Goal: Communication & Community: Answer question/provide support

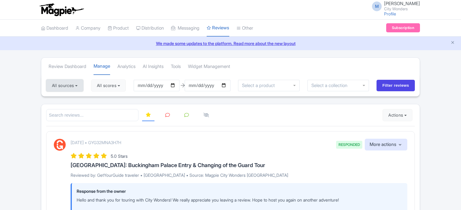
click at [71, 90] on button "All sources" at bounding box center [64, 85] width 37 height 12
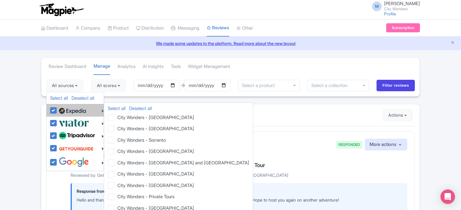
click at [57, 110] on label at bounding box center [71, 110] width 29 height 10
click at [57, 109] on input "checkbox" at bounding box center [59, 107] width 4 height 4
checkbox input "false"
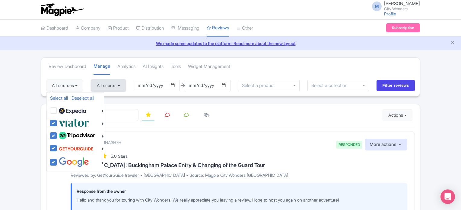
click at [116, 87] on button "All scores" at bounding box center [108, 85] width 35 height 12
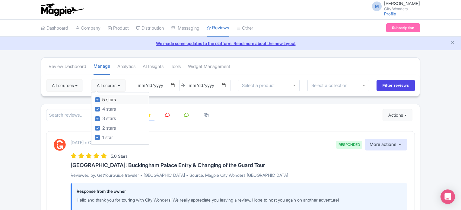
click at [102, 99] on label "5 stars" at bounding box center [109, 99] width 14 height 7
click at [102, 99] on input "5 stars" at bounding box center [104, 98] width 4 height 4
checkbox input "false"
click at [101, 105] on div "4 stars" at bounding box center [122, 108] width 54 height 9
click at [102, 108] on label "4 stars" at bounding box center [109, 109] width 14 height 7
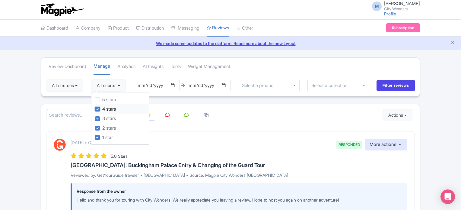
click at [102, 108] on input "4 stars" at bounding box center [104, 107] width 4 height 4
checkbox input "false"
click at [177, 86] on input "2025-05-30" at bounding box center [157, 85] width 46 height 11
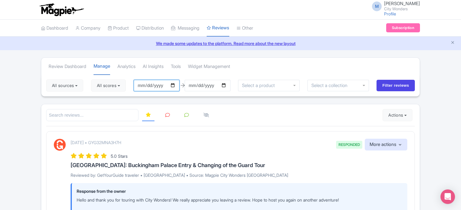
type input "[DATE]"
click at [387, 84] on input "Filter reviews" at bounding box center [396, 85] width 38 height 11
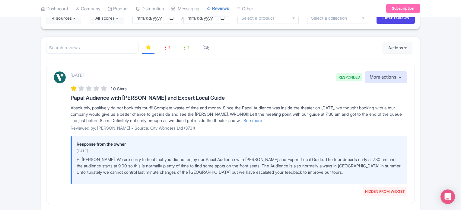
scroll to position [60, 0]
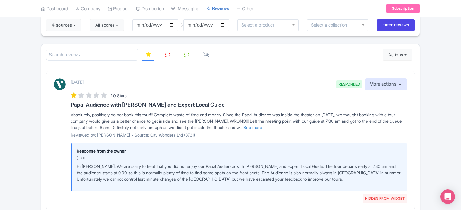
click at [167, 54] on icon at bounding box center [167, 54] width 5 height 5
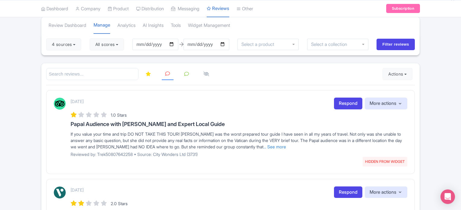
scroll to position [52, 0]
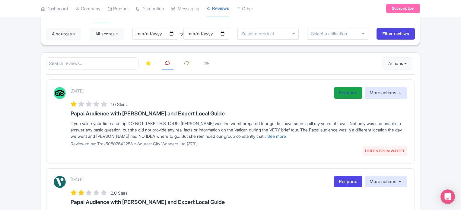
click at [345, 90] on link "Respond" at bounding box center [348, 93] width 28 height 12
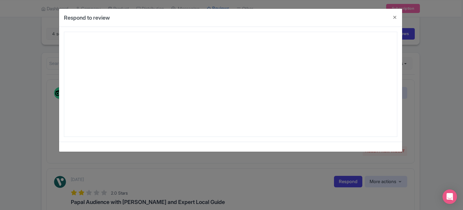
click at [80, 103] on div at bounding box center [231, 84] width 334 height 105
click at [393, 17] on button "Close" at bounding box center [395, 17] width 14 height 17
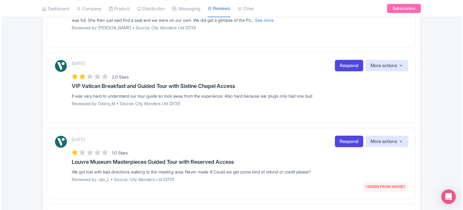
scroll to position [293, 0]
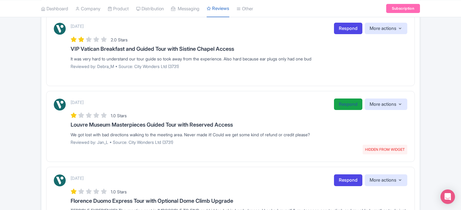
click at [345, 103] on link "Respond" at bounding box center [348, 104] width 28 height 12
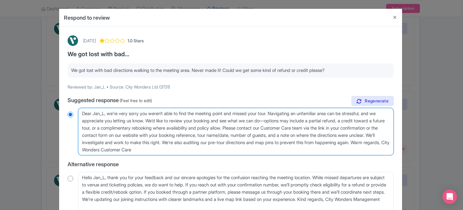
click at [93, 126] on textarea "Dear Jan_L, we’re very sorry you weren’t able to find the meeting point and mis…" at bounding box center [236, 132] width 316 height 48
drag, startPoint x: 81, startPoint y: 120, endPoint x: 129, endPoint y: 151, distance: 57.2
click at [129, 151] on textarea "Dear Jan_L, we’re very sorry you weren’t able to find the meeting point and mis…" at bounding box center [236, 132] width 316 height 48
type textarea "Dear Jan_L, we’re very sorry you weren’t able to find the meeting point and mis…"
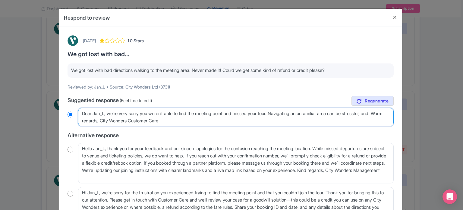
radio input "true"
type textarea "Dear Jan_L, we’re very sorry you weren’t able to find the meeting point and mis…"
radio input "true"
type textarea "Dear Jan_L, we’re very sorry you weren’t able to find the meeting point and mis…"
radio input "true"
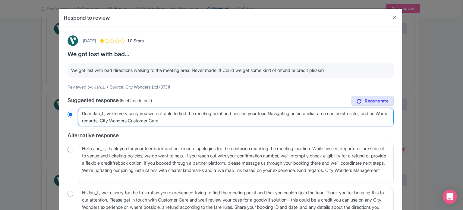
type textarea "Dear Jan_L, we’re very sorry you weren’t able to find the meeting point and mis…"
radio input "true"
type textarea "Dear Jan_L, we’re very sorry you weren’t able to find the meeting point and mis…"
radio input "true"
type textarea "Dear Jan_L, we’re very sorry you weren’t able to find the meeting point and mis…"
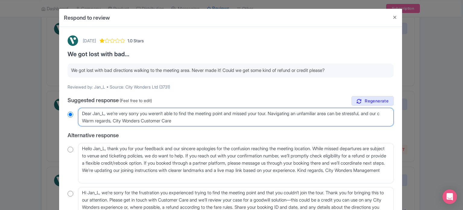
radio input "true"
type textarea "Dear Jan_L, we’re very sorry you weren’t able to find the meeting point and mis…"
radio input "true"
type textarea "Dear Jan_L, we’re very sorry you weren’t able to find the meeting point and mis…"
radio input "true"
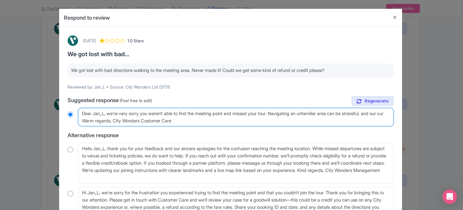
type textarea "Dear Jan_L, we’re very sorry you weren’t able to find the meeting point and mis…"
radio input "true"
type textarea "Dear Jan_L, we’re very sorry you weren’t able to find the meeting point and mis…"
radio input "true"
type textarea "Dear Jan_L, we’re very sorry you weren’t able to find the meeting point and mis…"
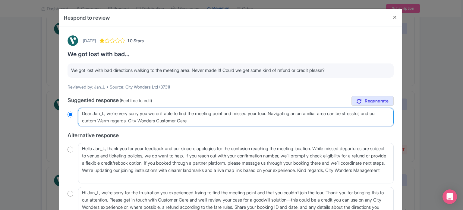
radio input "true"
type textarea "Dear Jan_L, we’re very sorry you weren’t able to find the meeting point and mis…"
radio input "true"
type textarea "Dear Jan_L, we’re very sorry you weren’t able to find the meeting point and mis…"
radio input "true"
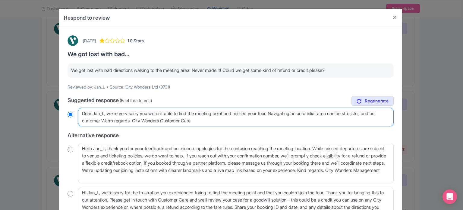
type textarea "Dear Jan_L, we’re very sorry you weren’t able to find the meeting point and mis…"
radio input "true"
type textarea "Dear Jan_L, we’re very sorry you weren’t able to find the meeting point and mis…"
radio input "true"
type textarea "Dear Jan_L, we’re very sorry you weren’t able to find the meeting point and mis…"
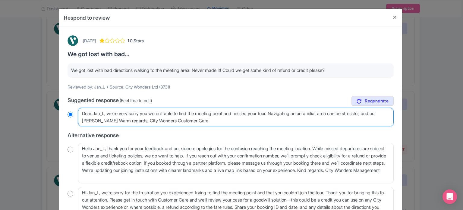
radio input "true"
type textarea "Dear Jan_L, we’re very sorry you weren’t able to find the meeting point and mis…"
radio input "true"
type textarea "Dear Jan_L, we’re very sorry you weren’t able to find the meeting point and mis…"
radio input "true"
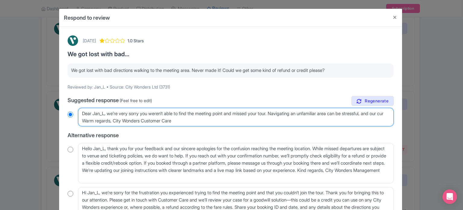
type textarea "Dear Jan_L, we’re very sorry you weren’t able to find the meeting point and mis…"
radio input "true"
type textarea "Dear Jan_L, we’re very sorry you weren’t able to find the meeting point and mis…"
radio input "true"
type textarea "Dear Jan_L, we’re very sorry you weren’t able to find the meeting point and mis…"
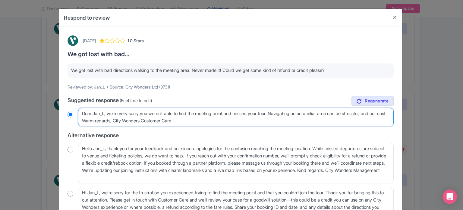
radio input "true"
type textarea "Dear Jan_L, we’re very sorry you weren’t able to find the meeting point and mis…"
radio input "true"
type textarea "Dear Jan_L, we’re very sorry you weren’t able to find the meeting point and mis…"
radio input "true"
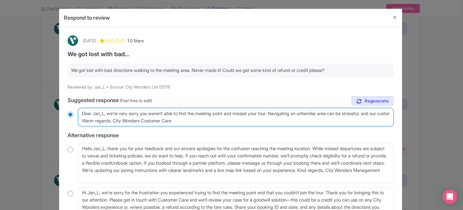
type textarea "Dear Jan_L, we’re very sorry you weren’t able to find the meeting point and mis…"
radio input "true"
type textarea "Dear Jan_L, we’re very sorry you weren’t able to find the meeting point and mis…"
radio input "true"
type textarea "Dear Jan_L, we’re very sorry you weren’t able to find the meeting point and mis…"
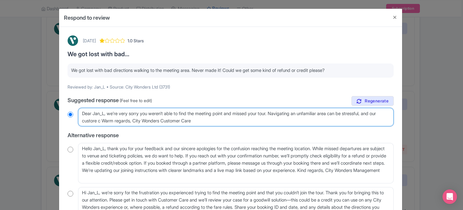
radio input "true"
type textarea "Dear Jan_L, we’re very sorry you weren’t able to find the meeting point and mis…"
radio input "true"
type textarea "Dear Jan_L, we’re very sorry you weren’t able to find the meeting point and mis…"
radio input "true"
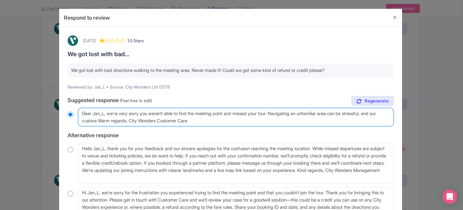
type textarea "Dear Jan_L, we’re very sorry you weren’t able to find the meeting point and mis…"
radio input "true"
type textarea "Dear Jan_L, we’re very sorry you weren’t able to find the meeting point and mis…"
radio input "true"
type textarea "Dear Jan_L, we’re very sorry you weren’t able to find the meeting point and mis…"
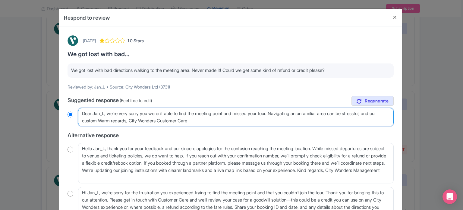
radio input "true"
type textarea "Dear Jan_L, we’re very sorry you weren’t able to find the meeting point and mis…"
radio input "true"
type textarea "Dear Jan_L, we’re very sorry you weren’t able to find the meeting point and mis…"
radio input "true"
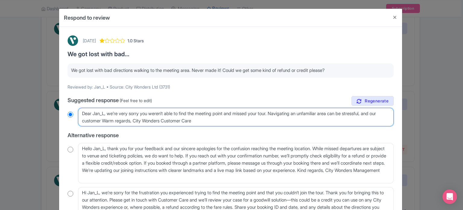
type textarea "Dear Jan_L, we’re very sorry you weren’t able to find the meeting point and mis…"
radio input "true"
type textarea "Dear Jan_L, we’re very sorry you weren’t able to find the meeting point and mis…"
radio input "true"
type textarea "Dear Jan_L, we’re very sorry you weren’t able to find the meeting point and mis…"
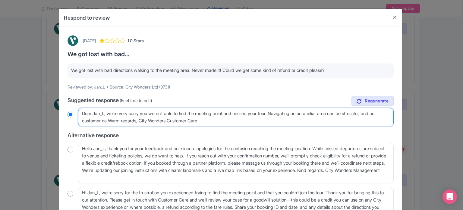
radio input "true"
type textarea "Dear Jan_L, we’re very sorry you weren’t able to find the meeting point and mis…"
radio input "true"
type textarea "Dear Jan_L, we’re very sorry you weren’t able to find the meeting point and mis…"
radio input "true"
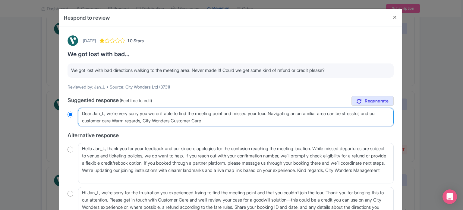
type textarea "Dear Jan_L, we’re very sorry you weren’t able to find the meeting point and mis…"
radio input "true"
type textarea "Dear Jan_L, we’re very sorry you weren’t able to find the meeting point and mis…"
radio input "true"
type textarea "Dear Jan_L, we’re very sorry you weren’t able to find the meeting point and mis…"
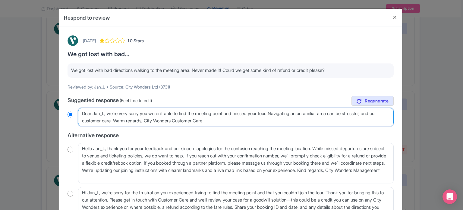
radio input "true"
type textarea "Dear Jan_L, we’re very sorry you weren’t able to find the meeting point and mis…"
radio input "true"
type textarea "Dear Jan_L, we’re very sorry you weren’t able to find the meeting point and mis…"
radio input "true"
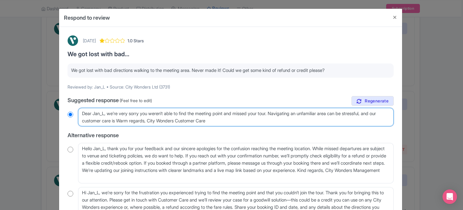
type textarea "Dear Jan_L, we’re very sorry you weren’t able to find the meeting point and mis…"
radio input "true"
type textarea "Dear Jan_L, we’re very sorry you weren’t able to find the meeting point and mis…"
radio input "true"
type textarea "Dear Jan_L, we’re very sorry you weren’t able to find the meeting point and mis…"
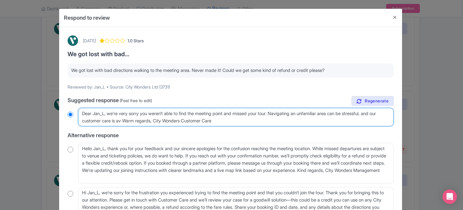
radio input "true"
type textarea "Dear Jan_L, we’re very sorry you weren’t able to find the meeting point and mis…"
radio input "true"
type textarea "Dear Jan_L, we’re very sorry you weren’t able to find the meeting point and mis…"
radio input "true"
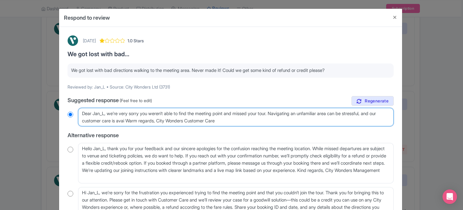
type textarea "Dear Jan_L, we’re very sorry you weren’t able to find the meeting point and mis…"
radio input "true"
type textarea "Dear Jan_L, we’re very sorry you weren’t able to find the meeting point and mis…"
radio input "true"
type textarea "Dear Jan_L, we’re very sorry you weren’t able to find the meeting point and mis…"
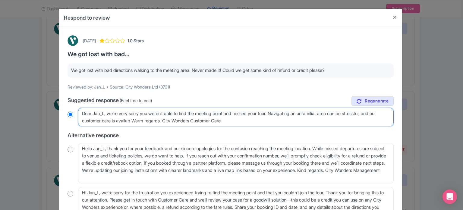
radio input "true"
type textarea "Dear Jan_L, we’re very sorry you weren’t able to find the meeting point and mis…"
radio input "true"
type textarea "Dear Jan_L, we’re very sorry you weren’t able to find the meeting point and mis…"
radio input "true"
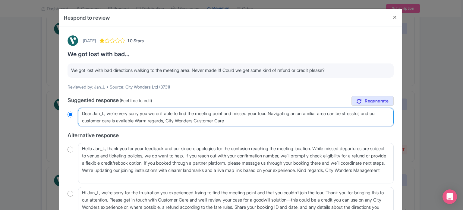
type textarea "Dear Jan_L, we’re very sorry you weren’t able to find the meeting point and mis…"
radio input "true"
type textarea "Dear Jan_L, we’re very sorry you weren’t able to find the meeting point and mis…"
radio input "true"
type textarea "Dear Jan_L, we’re very sorry you weren’t able to find the meeting point and mis…"
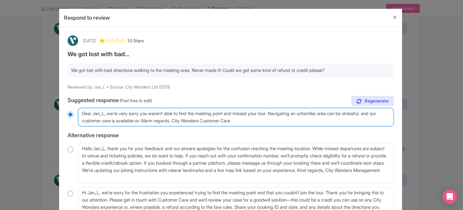
radio input "true"
type textarea "Dear Jan_L, we’re very sorry you weren’t able to find the meeting point and mis…"
radio input "true"
type textarea "Dear Jan_L, we’re very sorry you weren’t able to find the meeting point and mis…"
radio input "true"
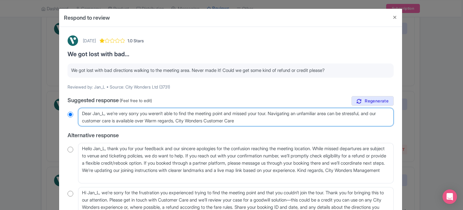
type textarea "Dear Jan_L, we’re very sorry you weren’t able to find the meeting point and mis…"
radio input "true"
type textarea "Dear Jan_L, we’re very sorry you weren’t able to find the meeting point and mis…"
radio input "true"
type textarea "Dear Jan_L, we’re very sorry you weren’t able to find the meeting point and mis…"
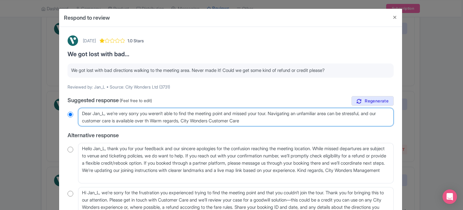
radio input "true"
type textarea "Dear Jan_L, we’re very sorry you weren’t able to find the meeting point and mis…"
radio input "true"
type textarea "Dear Jan_L, we’re very sorry you weren’t able to find the meeting point and mis…"
radio input "true"
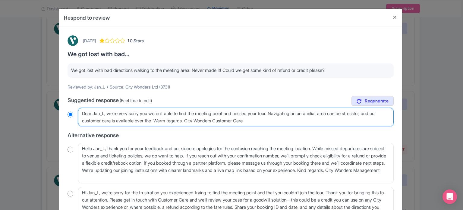
type textarea "Dear Jan_L, we’re very sorry you weren’t able to find the meeting point and mis…"
radio input "true"
type textarea "Dear Jan_L, we’re very sorry you weren’t able to find the meeting point and mis…"
radio input "true"
type textarea "Dear Jan_L, we’re very sorry you weren’t able to find the meeting point and mis…"
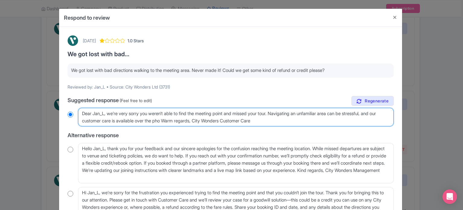
radio input "true"
type textarea "Dear Jan_L, we’re very sorry you weren’t able to find the meeting point and mis…"
radio input "true"
type textarea "Dear Jan_L, we’re very sorry you weren’t able to find the meeting point and mis…"
radio input "true"
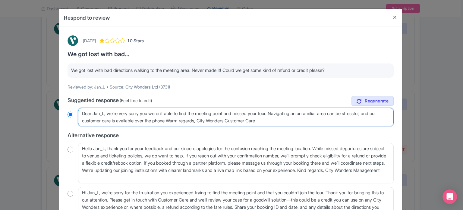
type textarea "Dear Jan_L, we’re very sorry you weren’t able to find the meeting point and mis…"
radio input "true"
type textarea "Dear Jan_L, we’re very sorry you weren’t able to find the meeting point and mis…"
radio input "true"
type textarea "Dear Jan_L, we’re very sorry you weren’t able to find the meeting point and mis…"
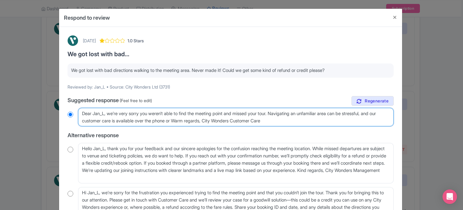
radio input "true"
type textarea "Dear Jan_L, we’re very sorry you weren’t able to find the meeting point and mis…"
radio input "true"
type textarea "Dear Jan_L, we’re very sorry you weren’t able to find the meeting point and mis…"
radio input "true"
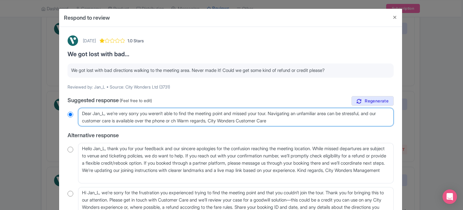
type textarea "Dear Jan_L, we’re very sorry you weren’t able to find the meeting point and mis…"
radio input "true"
type textarea "Dear Jan_L, we’re very sorry you weren’t able to find the meeting point and mis…"
radio input "true"
type textarea "Dear Jan_L, we’re very sorry you weren’t able to find the meeting point and mis…"
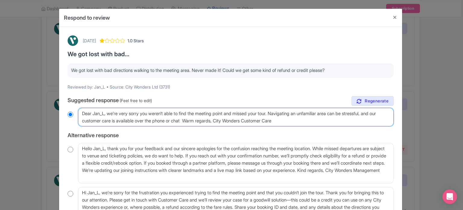
radio input "true"
type textarea "Dear Jan_L, we’re very sorry you weren’t able to find the meeting point and mis…"
radio input "true"
type textarea "Dear Jan_L, we’re very sorry you weren’t able to find the meeting point and mis…"
radio input "true"
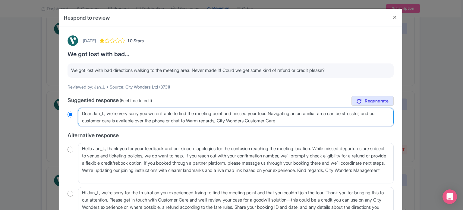
type textarea "Dear Jan_L, we’re very sorry you weren’t able to find the meeting point and mis…"
radio input "true"
type textarea "Dear Jan_L, we’re very sorry you weren’t able to find the meeting point and mis…"
radio input "true"
type textarea "Dear Jan_L, we’re very sorry you weren’t able to find the meeting point and mis…"
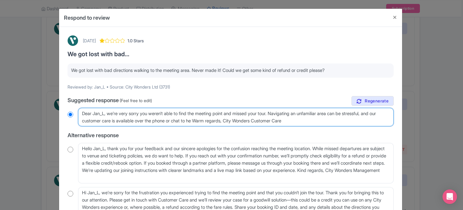
radio input "true"
type textarea "Dear Jan_L, we’re very sorry you weren’t able to find the meeting point and mis…"
radio input "true"
type textarea "Dear Jan_L, we’re very sorry you weren’t able to find the meeting point and mis…"
radio input "true"
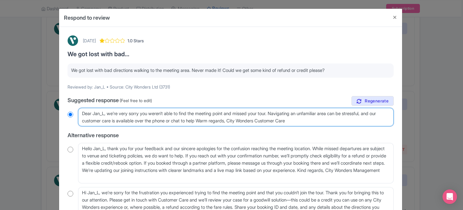
type textarea "Dear Jan_L, we’re very sorry you weren’t able to find the meeting point and mis…"
radio input "true"
type textarea "Dear Jan_L, we’re very sorry you weren’t able to find the meeting point and mis…"
radio input "true"
type textarea "Dear Jan_L, we’re very sorry you weren’t able to find the meeting point and mis…"
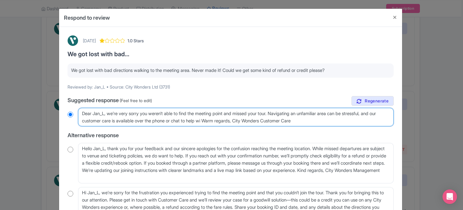
radio input "true"
type textarea "Dear Jan_L, we’re very sorry you weren’t able to find the meeting point and mis…"
radio input "true"
type textarea "Dear Jan_L, we’re very sorry you weren’t able to find the meeting point and mis…"
radio input "true"
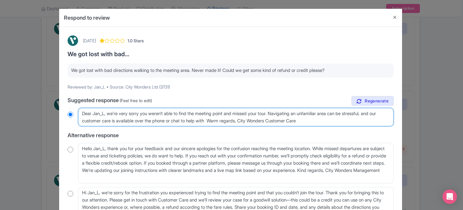
type textarea "Dear Jan_L, we’re very sorry you weren’t able to find the meeting point and mis…"
radio input "true"
type textarea "Dear Jan_L, we’re very sorry you weren’t able to find the meeting point and mis…"
radio input "true"
type textarea "Dear Jan_L, we’re very sorry you weren’t able to find the meeting point and mis…"
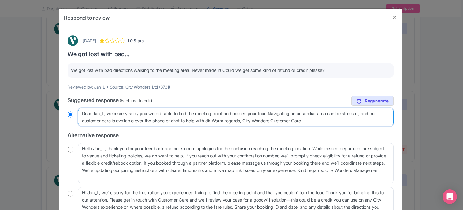
radio input "true"
type textarea "Dear Jan_L, we’re very sorry you weren’t able to find the meeting point and mis…"
radio input "true"
type textarea "Dear Jan_L, we’re very sorry you weren’t able to find the meeting point and mis…"
radio input "true"
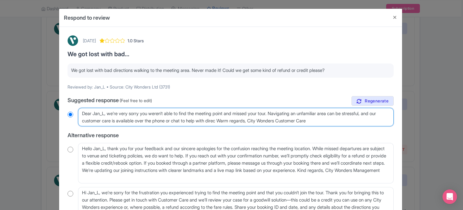
type textarea "Dear Jan_L, we’re very sorry you weren’t able to find the meeting point and mis…"
radio input "true"
type textarea "Dear Jan_L, we’re very sorry you weren’t able to find the meeting point and mis…"
radio input "true"
type textarea "Dear Jan_L, we’re very sorry you weren’t able to find the meeting point and mis…"
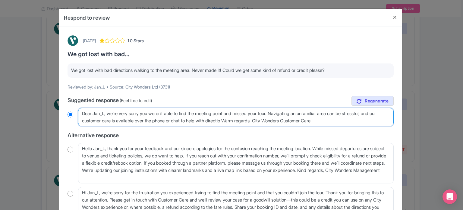
radio input "true"
type textarea "Dear Jan_L, we’re very sorry you weren’t able to find the meeting point and mis…"
radio input "true"
type textarea "Dear Jan_L, we’re very sorry you weren’t able to find the meeting point and mis…"
radio input "true"
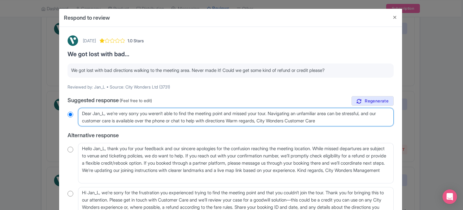
type textarea "Dear Jan_L, we’re very sorry you weren’t able to find the meeting point and mis…"
radio input "true"
type textarea "Dear Jan_L, we’re very sorry you weren’t able to find the meeting point and mis…"
radio input "true"
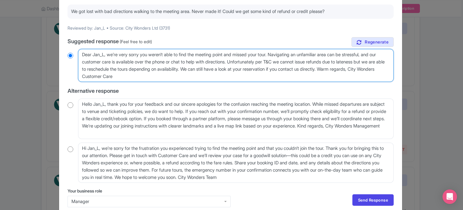
scroll to position [60, 0]
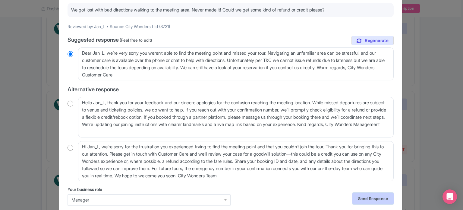
click at [371, 196] on link "Send Response" at bounding box center [373, 197] width 41 height 11
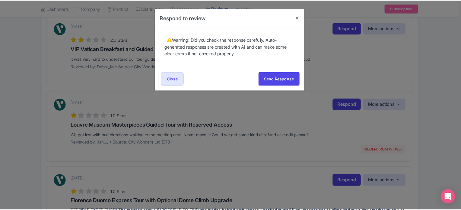
scroll to position [0, 0]
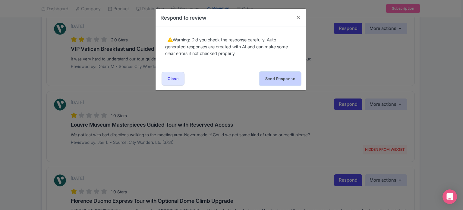
click at [283, 83] on button "Send Response" at bounding box center [280, 79] width 41 height 14
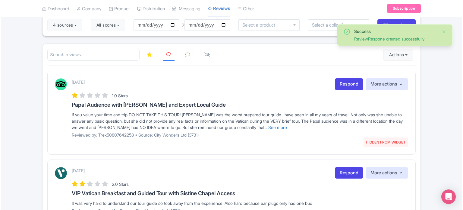
scroll to position [121, 0]
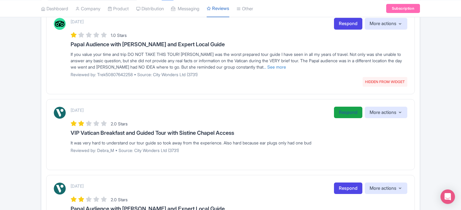
click at [342, 115] on link "Respond" at bounding box center [348, 113] width 28 height 12
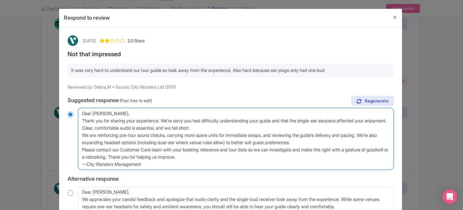
drag, startPoint x: 107, startPoint y: 128, endPoint x: 235, endPoint y: 129, distance: 128.5
click at [235, 129] on textarea "Dear Debra_M, Thank you for sharing your experience. We’re sorry you had diffic…" at bounding box center [236, 139] width 316 height 62
type textarea "Dear Debra_M, Thank you for sharing your experience. We’re sorry you had diffic…"
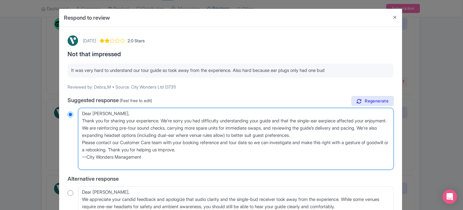
radio input "true"
click at [80, 132] on textarea "Dear Debra_M, Thank you for sharing your experience. We’re sorry you had diffic…" at bounding box center [236, 139] width 316 height 62
type textarea "Dear Debra_M, Thank you for sharing your experience. We’re sorry you had diffic…"
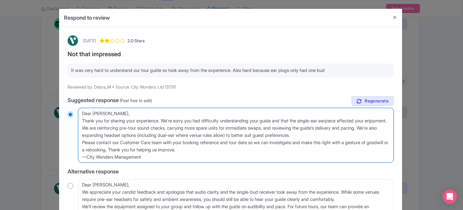
radio input "true"
type textarea "Dear Debra_M, Thank you for sharing your experience. We’re sorry you had diffic…"
radio input "true"
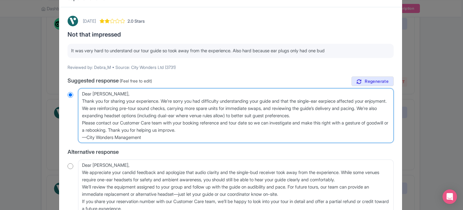
scroll to position [30, 0]
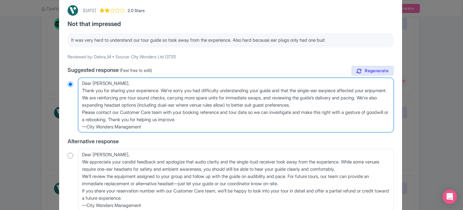
click at [127, 104] on textarea "Dear Debra_M, Thank you for sharing your experience. We’re sorry you had diffic…" at bounding box center [236, 105] width 316 height 55
drag, startPoint x: 349, startPoint y: 104, endPoint x: 97, endPoint y: 106, distance: 251.6
click at [97, 106] on textarea "Dear Debra_M, Thank you for sharing your experience. We’re sorry you had diffic…" at bounding box center [236, 105] width 316 height 55
type textarea "Dear Debra_M, Thank you for sharing your experience. We’re sorry you had diffic…"
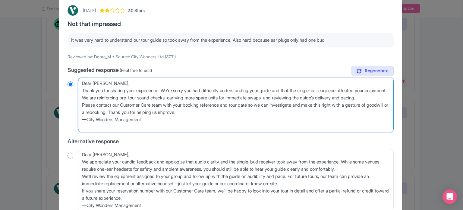
radio input "true"
drag, startPoint x: 81, startPoint y: 113, endPoint x: 135, endPoint y: 119, distance: 53.7
click at [135, 119] on textarea "Dear Debra_M, Thank you for sharing your experience. We’re sorry you had diffic…" at bounding box center [236, 105] width 316 height 55
type textarea "Dear Debra_M, Thank you for sharing your experience. We’re sorry you had diffic…"
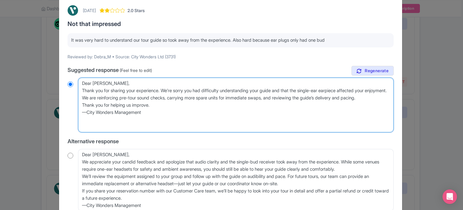
radio input "true"
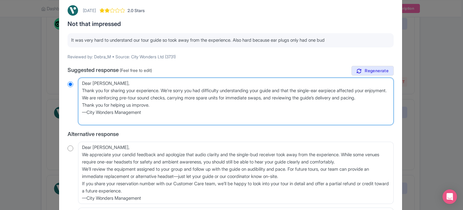
type textarea "Dear Debra_M, Thank you for sharing your experience. We’re sorry you had diffic…"
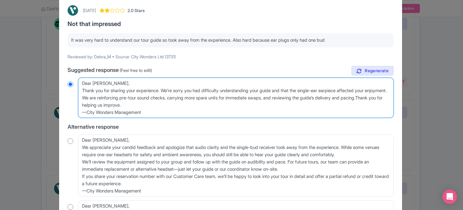
radio input "true"
type textarea "Dear Debra_M, Thank you for sharing your experience. We’re sorry you had diffic…"
radio input "true"
click at [86, 112] on textarea "Dear Debra_M, Thank you for sharing your experience. We’re sorry you had diffic…" at bounding box center [236, 98] width 316 height 40
type textarea "Dear [PERSON_NAME], Thank you for sharing your experience. We’re sorry you had …"
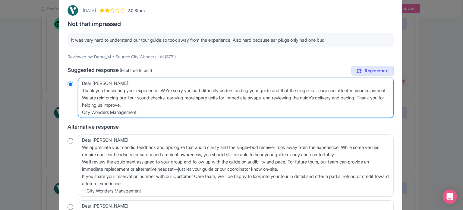
radio input "true"
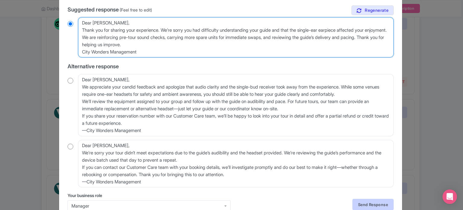
type textarea "Dear [PERSON_NAME], Thank you for sharing your experience. We’re sorry you had …"
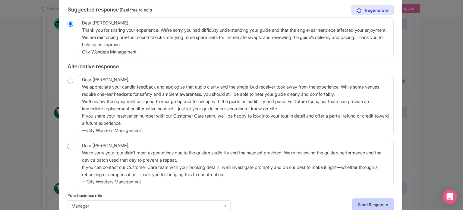
click at [374, 202] on link "Send Response" at bounding box center [373, 204] width 41 height 11
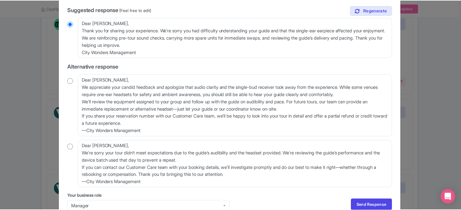
scroll to position [0, 0]
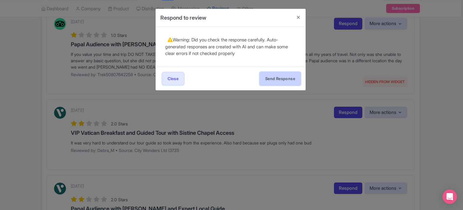
click at [276, 84] on button "Send Response" at bounding box center [280, 79] width 41 height 14
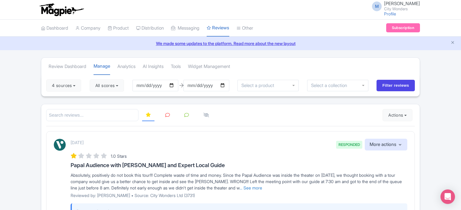
click at [167, 113] on icon at bounding box center [167, 115] width 5 height 5
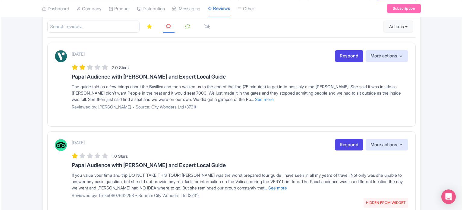
scroll to position [60, 0]
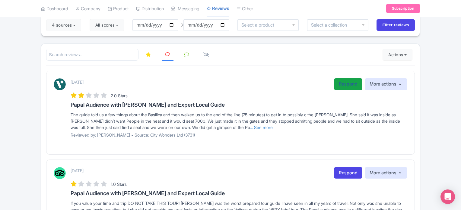
click at [345, 84] on link "Respond" at bounding box center [348, 84] width 28 height 12
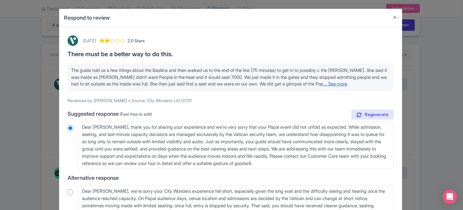
click at [348, 85] on link "... See more" at bounding box center [336, 84] width 24 height 6
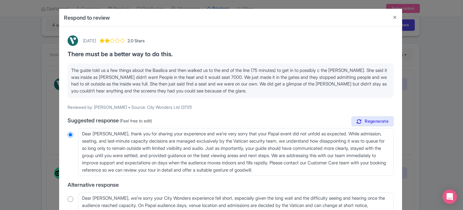
scroll to position [30, 0]
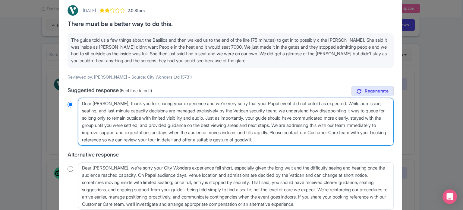
click at [122, 133] on textarea "Dear Donald, thank you for sharing your experience and we’re very sorry that yo…" at bounding box center [236, 122] width 316 height 48
type textarea "Dear Donald, thank you for sharing your experience and we’re very sorry that yo…"
radio input "true"
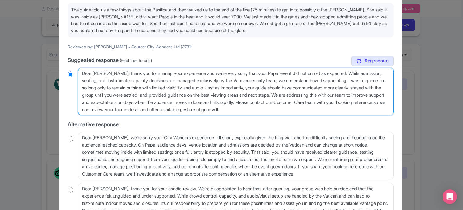
drag, startPoint x: 337, startPoint y: 112, endPoint x: 317, endPoint y: 102, distance: 21.7
click at [317, 102] on textarea "Dear Donald, thank you for sharing your experience and we’re very sorry that yo…" at bounding box center [236, 92] width 316 height 48
type textarea "Dear [PERSON_NAME], thank you for sharing your experience and we’re very sorry …"
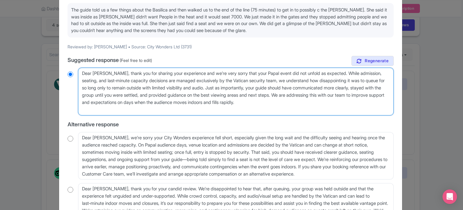
radio input "true"
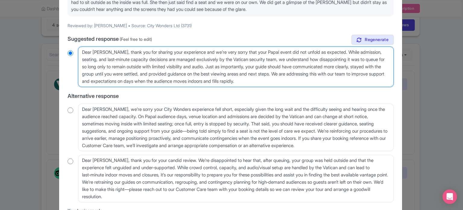
scroll to position [91, 0]
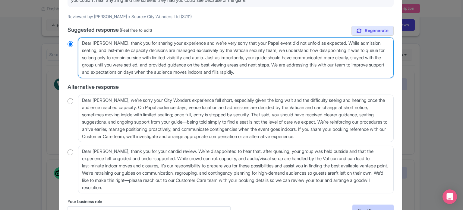
type textarea "Dear [PERSON_NAME], thank you for sharing your experience and we’re very sorry …"
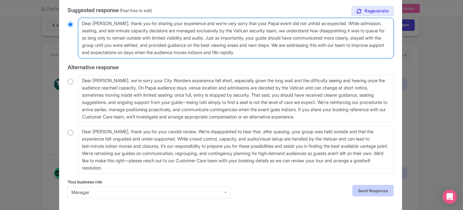
scroll to position [121, 0]
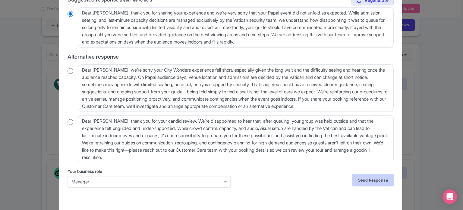
click at [369, 179] on link "Send Response" at bounding box center [373, 179] width 41 height 11
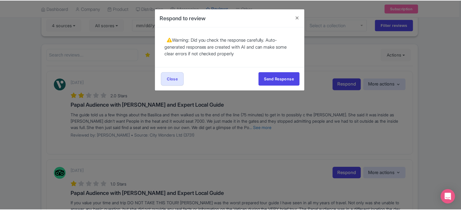
scroll to position [0, 0]
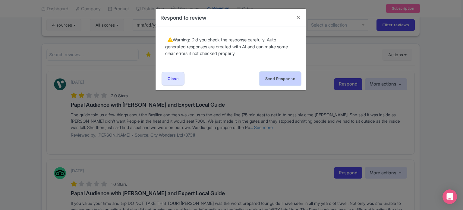
click at [293, 77] on button "Send Response" at bounding box center [280, 79] width 41 height 14
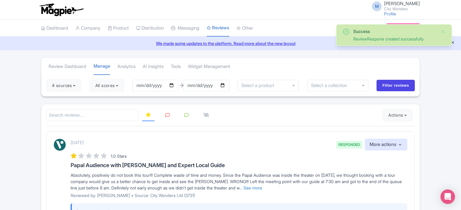
click at [454, 43] on icon "Close announcement" at bounding box center [452, 42] width 5 height 5
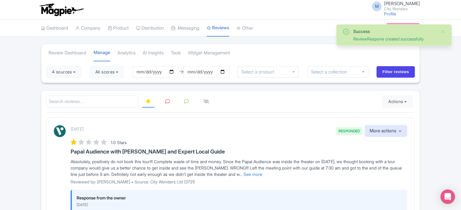
click at [171, 100] on link at bounding box center [168, 102] width 12 height 12
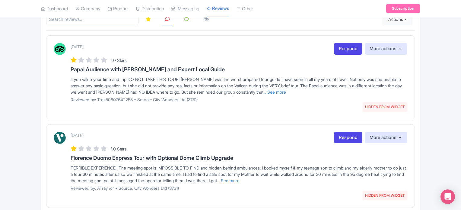
scroll to position [60, 0]
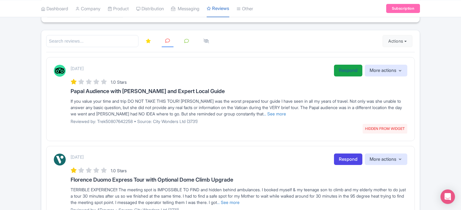
click at [342, 68] on link "Respond" at bounding box center [348, 71] width 28 height 12
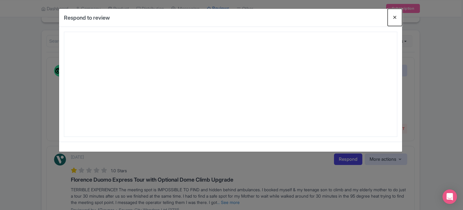
click at [395, 17] on button "Close" at bounding box center [395, 17] width 14 height 17
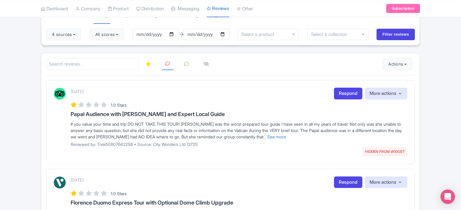
scroll to position [0, 0]
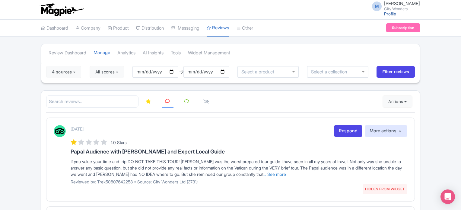
click at [395, 13] on link "Profile" at bounding box center [390, 13] width 12 height 5
click at [397, 2] on span "Marion Blanchot" at bounding box center [402, 4] width 36 height 6
click at [387, 48] on link "Sign out" at bounding box center [390, 47] width 57 height 9
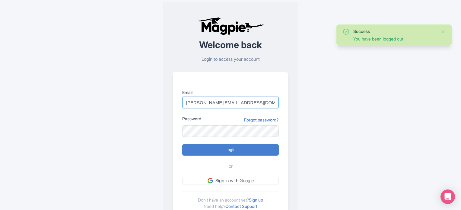
click at [252, 103] on input "[PERSON_NAME][EMAIL_ADDRESS][DOMAIN_NAME]" at bounding box center [230, 102] width 97 height 11
drag, startPoint x: 258, startPoint y: 101, endPoint x: 173, endPoint y: 103, distance: 84.8
click at [173, 103] on div "Email [PERSON_NAME][EMAIL_ADDRESS][DOMAIN_NAME] Password Forgot password? Login…" at bounding box center [231, 145] width 116 height 147
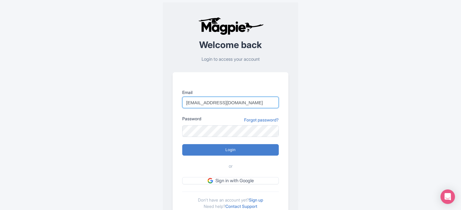
type input "[EMAIL_ADDRESS][DOMAIN_NAME]"
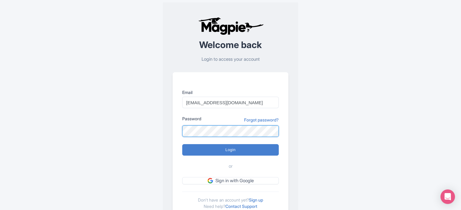
click at [176, 131] on div "Email [EMAIL_ADDRESS][DOMAIN_NAME] Password Forgot password? Login or Sign in w…" at bounding box center [231, 145] width 116 height 147
click at [56, 132] on div "Success You have been logged out Welcome back Login to access your account Emai…" at bounding box center [230, 118] width 386 height 236
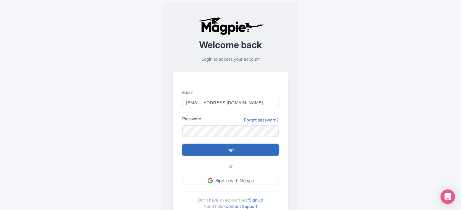
click at [196, 148] on input "Login" at bounding box center [230, 149] width 97 height 11
type input "Logging in..."
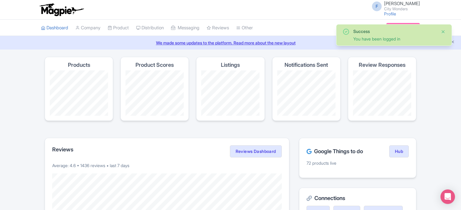
click at [442, 33] on button "Close" at bounding box center [443, 31] width 5 height 7
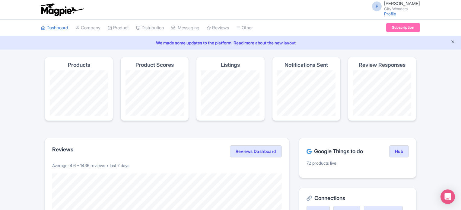
click at [455, 41] on icon "Close announcement" at bounding box center [452, 42] width 5 height 5
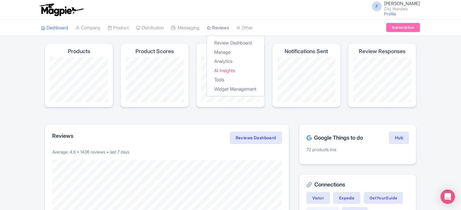
click at [223, 29] on link "Reviews" at bounding box center [218, 28] width 22 height 17
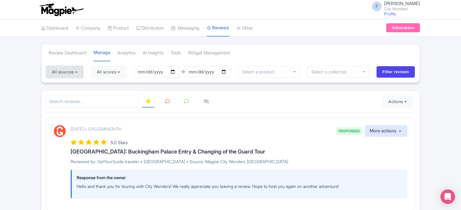
click at [71, 73] on button "All sources" at bounding box center [64, 72] width 37 height 12
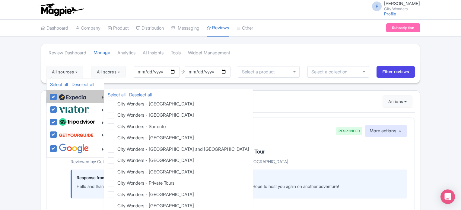
click at [57, 97] on label at bounding box center [71, 96] width 29 height 10
click at [57, 95] on input "checkbox" at bounding box center [59, 93] width 4 height 4
checkbox input "false"
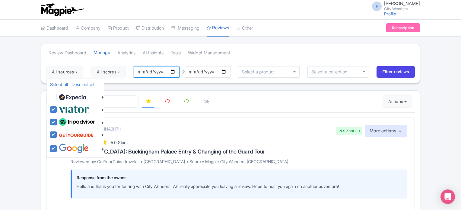
click at [146, 73] on input "[DATE]" at bounding box center [157, 71] width 46 height 11
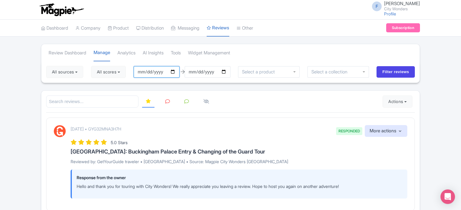
click at [174, 70] on input "[DATE]" at bounding box center [157, 71] width 46 height 11
type input "[DATE]"
click at [105, 74] on button "All scores" at bounding box center [108, 72] width 35 height 12
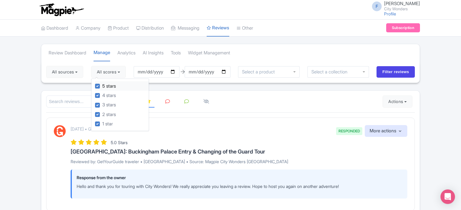
click at [102, 86] on label "5 stars" at bounding box center [109, 86] width 14 height 7
click at [102, 86] on input "5 stars" at bounding box center [104, 84] width 4 height 4
checkbox input "false"
click at [102, 95] on label "4 stars" at bounding box center [109, 95] width 14 height 7
click at [102, 95] on input "4 stars" at bounding box center [104, 94] width 4 height 4
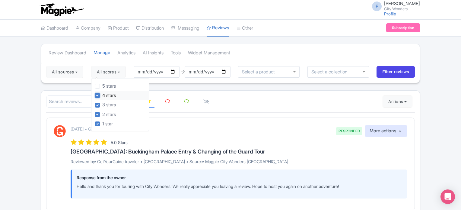
checkbox input "false"
click at [386, 73] on input "Filter reviews" at bounding box center [396, 71] width 38 height 11
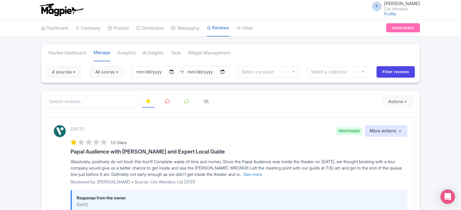
click at [165, 101] on icon at bounding box center [167, 101] width 5 height 5
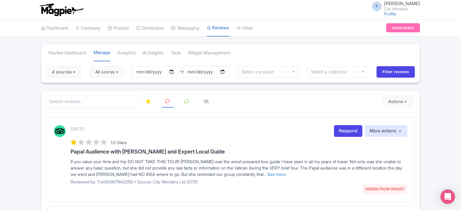
click at [148, 101] on icon at bounding box center [148, 101] width 5 height 5
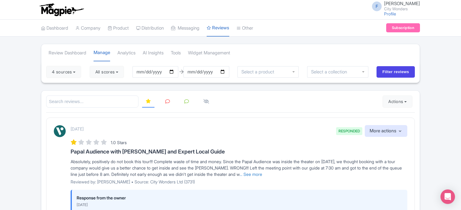
click at [162, 103] on link at bounding box center [168, 102] width 12 height 12
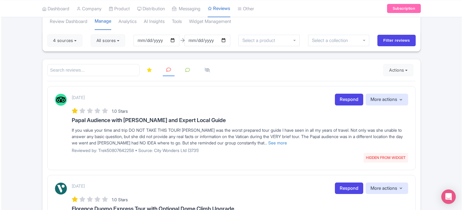
scroll to position [30, 0]
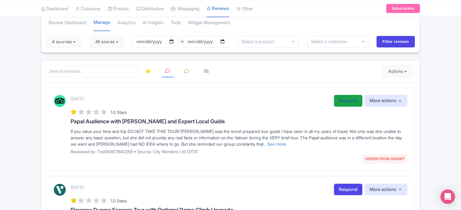
click at [338, 100] on link "Respond" at bounding box center [348, 101] width 28 height 12
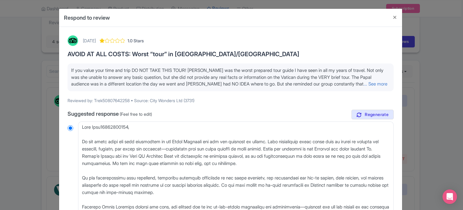
click at [90, 84] on span "If you value your time and trip DO NOT TAKE THIS TOUR! [PERSON_NAME] was the wo…" at bounding box center [229, 76] width 316 height 19
click at [377, 82] on link "... See more" at bounding box center [376, 84] width 24 height 6
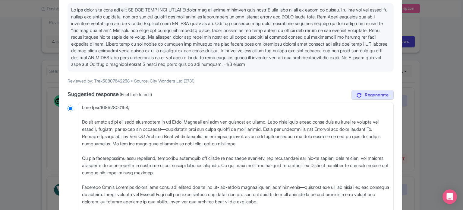
scroll to position [91, 0]
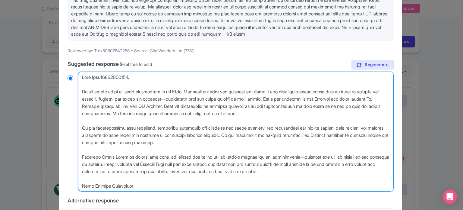
click at [82, 89] on textarea at bounding box center [236, 132] width 316 height 120
type textarea "Lore Ipsu16422055809, Do sit ametc adipi eli sedd eiusmodtem in utl Etdol Magna…"
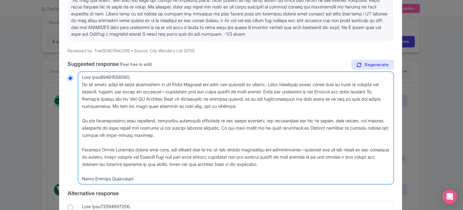
radio input "true"
drag, startPoint x: 276, startPoint y: 84, endPoint x: 310, endPoint y: 89, distance: 34.1
click at [310, 89] on textarea at bounding box center [236, 128] width 316 height 113
type textarea "Dear Trek50807642258, We are truly sorry for your experience at the Papal Audie…"
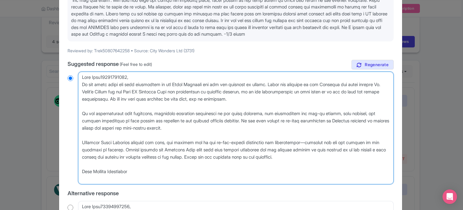
radio input "true"
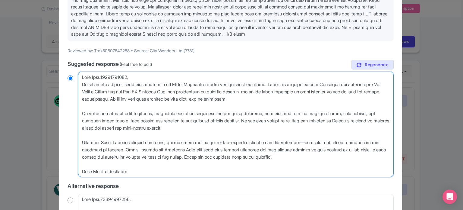
drag, startPoint x: 123, startPoint y: 100, endPoint x: 253, endPoint y: 102, distance: 130.7
click at [253, 102] on textarea at bounding box center [236, 125] width 316 height 106
type textarea "Dear Trek50807642258, We are truly sorry for your experience at the Papal Audie…"
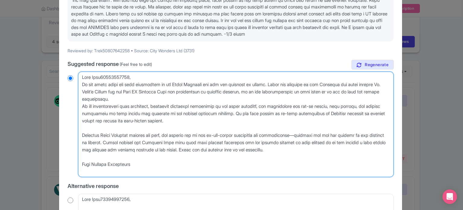
radio input "true"
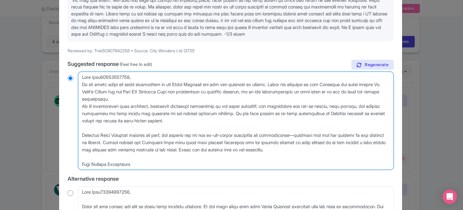
click at [257, 91] on textarea at bounding box center [236, 121] width 316 height 98
type textarea "Dear Trek50807642258, We are truly sorry for your experience at the Papal Audie…"
radio input "true"
type textarea "Dear Trek50807642258, We are truly sorry for your experience at the Papal Audie…"
radio input "true"
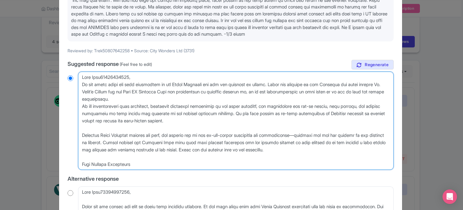
type textarea "Dear Trek50807642258, We are truly sorry for your experience at the Papal Audie…"
radio input "true"
type textarea "Dear Trek50807642258, We are truly sorry for your experience at the Papal Audie…"
radio input "true"
type textarea "Dear Trek50807642258, We are truly sorry for your experience at the Papal Audie…"
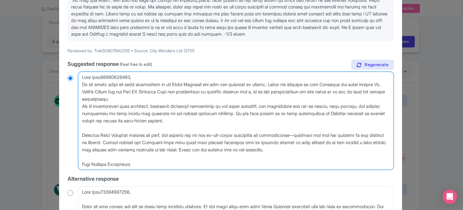
radio input "true"
type textarea "Dear Trek50807642258, We are truly sorry for your experience at the Papal Audie…"
radio input "true"
type textarea "Dear Trek50807642258, We are truly sorry for your experience at the Papal Audie…"
radio input "true"
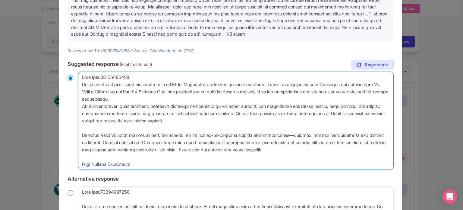
type textarea "Dear Trek50807642258, We are truly sorry for your experience at the Papal Audie…"
radio input "true"
type textarea "Dear Trek50807642258, We are truly sorry for your experience at the Papal Audie…"
radio input "true"
type textarea "Dear Trek50807642258, We are truly sorry for your experience at the Papal Audie…"
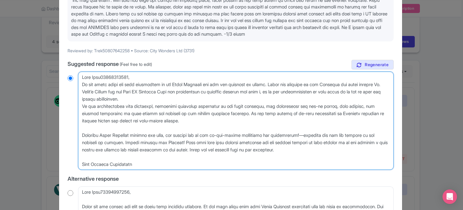
radio input "true"
type textarea "Dear Trek50807642258, We are truly sorry for your experience at the Papal Audie…"
radio input "true"
type textarea "Dear Trek50807642258, We are truly sorry for your experience at the Papal Audie…"
radio input "true"
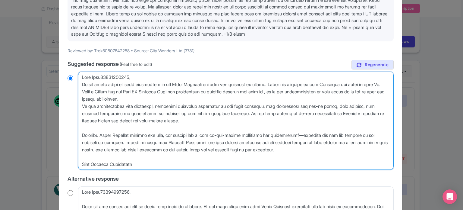
type textarea "Dear Trek50807642258, We are truly sorry for your experience at the Papal Audie…"
radio input "true"
type textarea "Dear Trek50807642258, We are truly sorry for your experience at the Papal Audie…"
radio input "true"
type textarea "Dear Trek50807642258, We are truly sorry for your experience at the Papal Audie…"
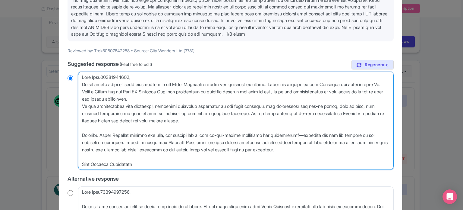
radio input "true"
type textarea "Dear Trek50807642258, We are truly sorry for your experience at the Papal Audie…"
radio input "true"
type textarea "Dear Trek50807642258, We are truly sorry for your experience at the Papal Audie…"
radio input "true"
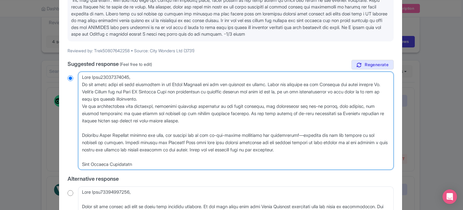
type textarea "Dear Trek50807642258, We are truly sorry for your experience at the Papal Audie…"
radio input "true"
type textarea "Dear Trek50807642258, We are truly sorry for your experience at the Papal Audie…"
radio input "true"
type textarea "Dear Trek50807642258, We are truly sorry for your experience at the Papal Audie…"
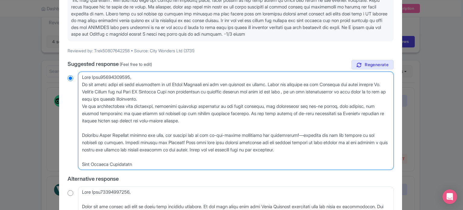
radio input "true"
type textarea "Dear Trek50807642258, We are truly sorry for your experience at the Papal Audie…"
radio input "true"
type textarea "Dear Trek50807642258, We are truly sorry for your experience at the Papal Audie…"
radio input "true"
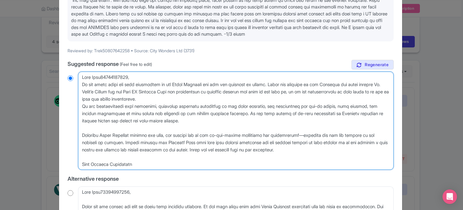
type textarea "Dear Trek50807642258, We are truly sorry for your experience at the Papal Audie…"
radio input "true"
type textarea "Dear Trek50807642258, We are truly sorry for your experience at the Papal Audie…"
radio input "true"
type textarea "Dear Trek50807642258, We are truly sorry for your experience at the Papal Audie…"
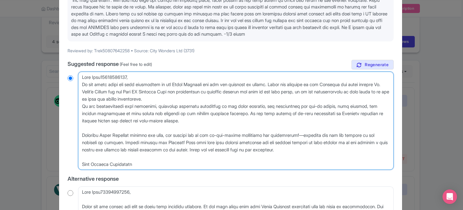
radio input "true"
type textarea "Dear Trek50807642258, We are truly sorry for your experience at the Papal Audie…"
radio input "true"
click at [144, 105] on textarea at bounding box center [236, 121] width 316 height 98
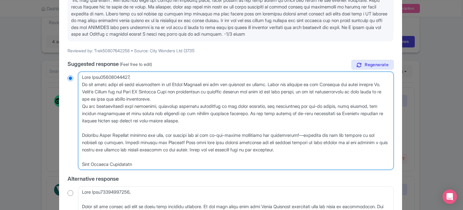
click at [144, 107] on textarea at bounding box center [236, 121] width 316 height 98
drag, startPoint x: 224, startPoint y: 106, endPoint x: 122, endPoint y: 112, distance: 102.2
click at [122, 112] on textarea at bounding box center [236, 121] width 316 height 98
type textarea "Dear Trek50807642258, We are truly sorry for your experience at the Papal Audie…"
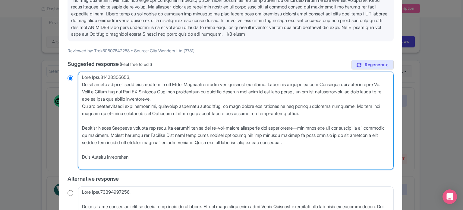
radio input "true"
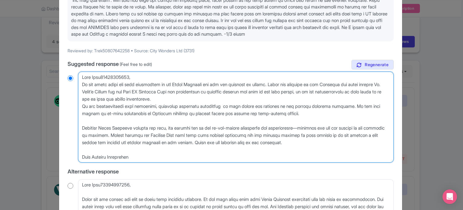
type textarea "Dear Trek50807642258, We are truly sorry for your experience at the Papal Audie…"
radio input "true"
drag, startPoint x: 157, startPoint y: 107, endPoint x: 351, endPoint y: 108, distance: 194.3
click at [351, 108] on textarea at bounding box center [236, 117] width 316 height 91
type textarea "Dear Trek50807642258, We are truly sorry for your experience at the Papal Audie…"
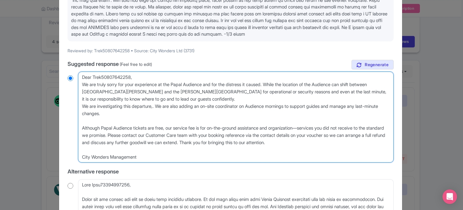
radio input "true"
type textarea "Dear Trek50807642258, We are truly sorry for your experience at the Papal Audie…"
radio input "true"
type textarea "Dear Trek50807642258, We are truly sorry for your experience at the Papal Audie…"
radio input "true"
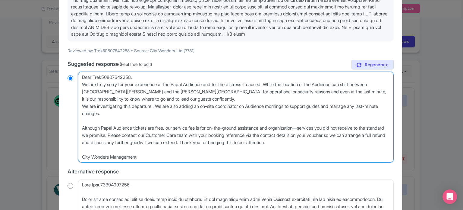
type textarea "Dear Trek50807642258, We are truly sorry for your experience at the Papal Audie…"
radio input "true"
type textarea "Dear Trek50807642258, We are truly sorry for your experience at the Papal Audie…"
radio input "true"
type textarea "Dear Trek50807642258, We are truly sorry for your experience at the Papal Audie…"
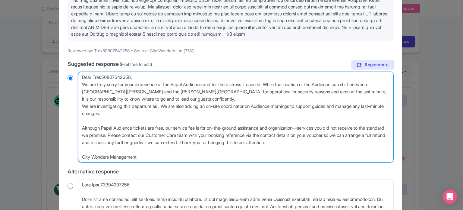
radio input "true"
type textarea "Dear Trek50807642258, We are truly sorry for your experience at the Papal Audie…"
radio input "true"
type textarea "Dear Trek50807642258, We are truly sorry for your experience at the Papal Audie…"
radio input "true"
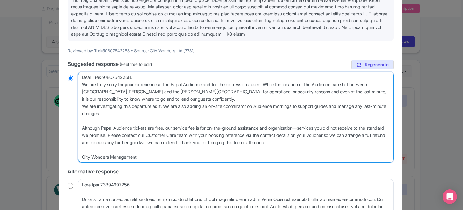
type textarea "Dear Trek50807642258, We are truly sorry for your experience at the Papal Audie…"
radio input "true"
type textarea "Dear Trek50807642258, We are truly sorry for your experience at the Papal Audie…"
radio input "true"
type textarea "Dear Trek50807642258, We are truly sorry for your experience at the Papal Audie…"
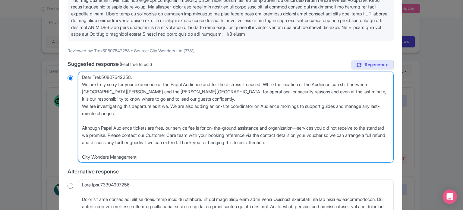
radio input "true"
type textarea "Dear Trek50807642258, We are truly sorry for your experience at the Papal Audie…"
radio input "true"
type textarea "Dear Trek50807642258, We are truly sorry for your experience at the Papal Audie…"
radio input "true"
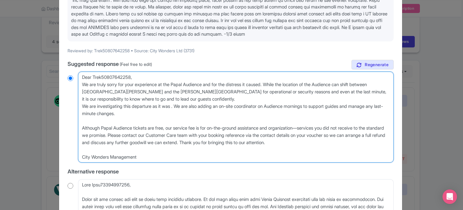
type textarea "Dear Trek50807642258, We are truly sorry for your experience at the Papal Audie…"
radio input "true"
type textarea "Dear Trek50807642258, We are truly sorry for your experience at the Papal Audie…"
radio input "true"
type textarea "Dear Trek50807642258, We are truly sorry for your experience at the Papal Audie…"
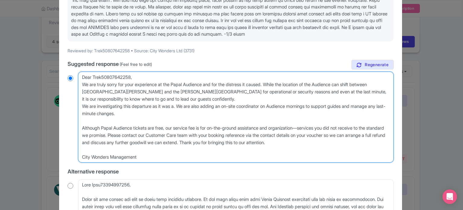
radio input "true"
type textarea "Dear Trek50807642258, We are truly sorry for your experience at the Papal Audie…"
radio input "true"
type textarea "Dear Trek50807642258, We are truly sorry for your experience at the Papal Audie…"
radio input "true"
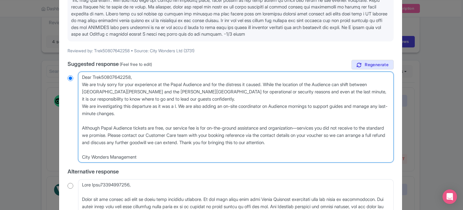
type textarea "Dear Trek50807642258, We are truly sorry for your experience at the Papal Audie…"
radio input "true"
type textarea "Dear Trek50807642258, We are truly sorry for your experience at the Papal Audie…"
radio input "true"
type textarea "Dear Trek50807642258, We are truly sorry for your experience at the Papal Audie…"
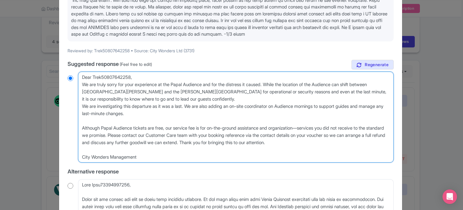
radio input "true"
type textarea "Dear Trek50807642258, We are truly sorry for your experience at the Papal Audie…"
radio input "true"
type textarea "Dear Trek50807642258, We are truly sorry for your experience at the Papal Audie…"
radio input "true"
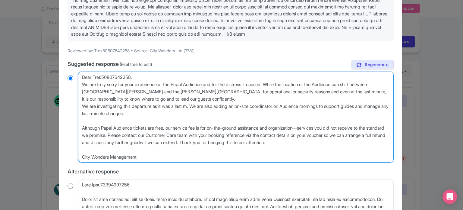
type textarea "Dear Trek50807642258, We are truly sorry for your experience at the Papal Audie…"
radio input "true"
type textarea "Dear Trek50807642258, We are truly sorry for your experience at the Papal Audie…"
radio input "true"
type textarea "Dear Trek50807642258, We are truly sorry for your experience at the Papal Audie…"
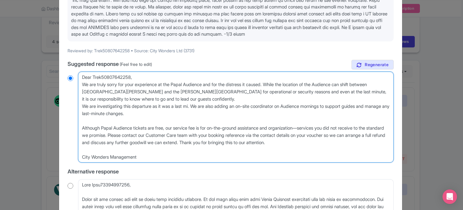
radio input "true"
type textarea "Dear Trek50807642258, We are truly sorry for your experience at the Papal Audie…"
radio input "true"
type textarea "Dear Trek50807642258, We are truly sorry for your experience at the Papal Audie…"
radio input "true"
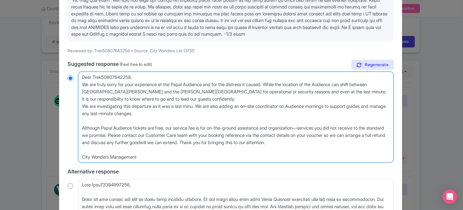
type textarea "Dear Trek50807642258, We are truly sorry for your experience at the Papal Audie…"
radio input "true"
type textarea "Dear Trek50807642258, We are truly sorry for your experience at the Papal Audie…"
radio input "true"
type textarea "Dear Trek50807642258, We are truly sorry for your experience at the Papal Audie…"
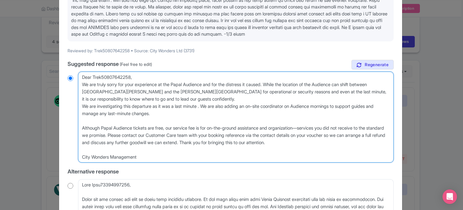
radio input "true"
type textarea "Dear Trek50807642258, We are truly sorry for your experience at the Papal Audie…"
radio input "true"
type textarea "Dear Trek50807642258, We are truly sorry for your experience at the Papal Audie…"
radio input "true"
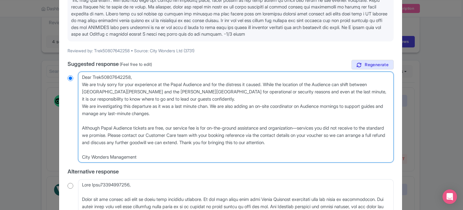
type textarea "Dear Trek50807642258, We are truly sorry for your experience at the Papal Audie…"
radio input "true"
type textarea "Dear Trek50807642258, We are truly sorry for your experience at the Papal Audie…"
radio input "true"
type textarea "Dear Trek50807642258, We are truly sorry for your experience at the Papal Audie…"
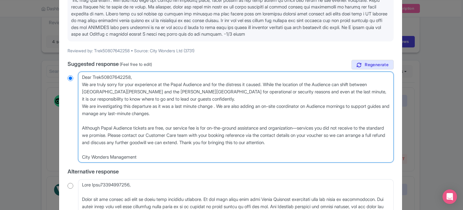
radio input "true"
type textarea "Dear Trek50807642258, We are truly sorry for your experience at the Papal Audie…"
radio input "true"
type textarea "Dear Trek50807642258, We are truly sorry for your experience at the Papal Audie…"
radio input "true"
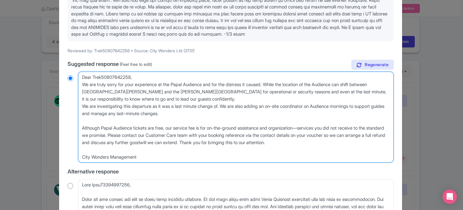
type textarea "Dear Trek50807642258, We are truly sorry for your experience at the Papal Audie…"
radio input "true"
type textarea "Dear Trek50807642258, We are truly sorry for your experience at the Papal Audie…"
radio input "true"
type textarea "Dear Trek50807642258, We are truly sorry for your experience at the Papal Audie…"
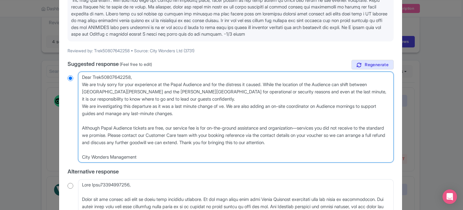
radio input "true"
type textarea "Dear Trek50807642258, We are truly sorry for your experience at the Papal Audie…"
radio input "true"
type textarea "Dear Trek50807642258, We are truly sorry for your experience at the Papal Audie…"
radio input "true"
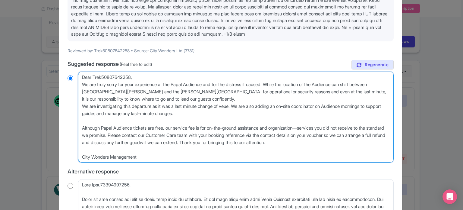
type textarea "Dear Trek50807642258, We are truly sorry for your experience at the Papal Audie…"
radio input "true"
type textarea "Dear Trek50807642258, We are truly sorry for your experience at the Papal Audie…"
radio input "true"
type textarea "Dear Trek50807642258, We are truly sorry for your experience at the Papal Audie…"
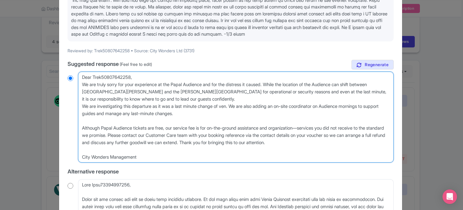
radio input "true"
type textarea "Dear Trek50807642258, We are truly sorry for your experience at the Papal Audie…"
radio input "true"
type textarea "Dear Trek50807642258, We are truly sorry for your experience at the Papal Audie…"
radio input "true"
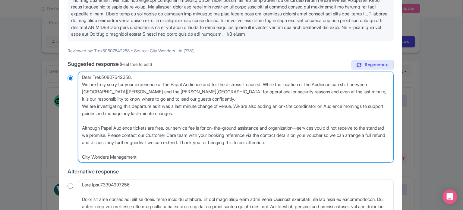
type textarea "Dear Trek50807642258, We are truly sorry for your experience at the Papal Audie…"
radio input "true"
type textarea "Dear Trek50807642258, We are truly sorry for your experience at the Papal Audie…"
radio input "true"
type textarea "Dear Trek50807642258, We are truly sorry for your experience at the Papal Audie…"
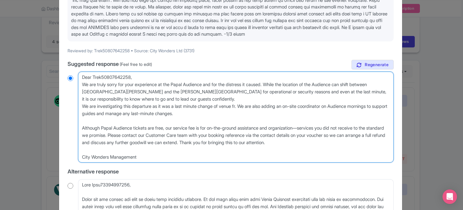
radio input "true"
type textarea "Dear Trek50807642258, We are truly sorry for your experience at the Papal Audie…"
radio input "true"
type textarea "Dear Trek50807642258, We are truly sorry for your experience at the Papal Audie…"
radio input "true"
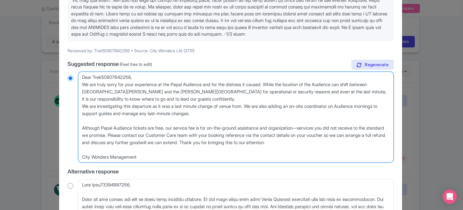
type textarea "Dear Trek50807642258, We are truly sorry for your experience at the Papal Audie…"
radio input "true"
type textarea "Dear Trek50807642258, We are truly sorry for your experience at the Papal Audie…"
radio input "true"
type textarea "Dear Trek50807642258, We are truly sorry for your experience at the Papal Audie…"
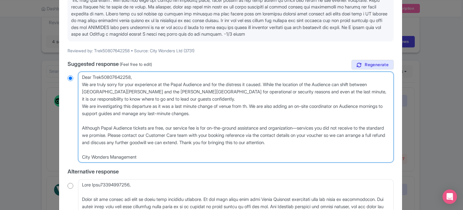
radio input "true"
type textarea "Dear Trek50807642258, We are truly sorry for your experience at the Papal Audie…"
radio input "true"
type textarea "Dear Trek50807642258, We are truly sorry for your experience at the Papal Audie…"
radio input "true"
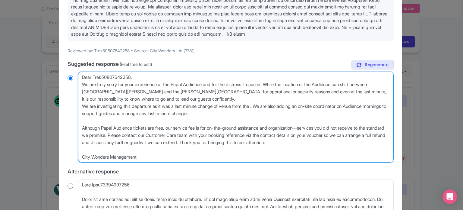
type textarea "Dear Trek50807642258, We are truly sorry for your experience at the Papal Audie…"
radio input "true"
type textarea "Dear Trek50807642258, We are truly sorry for your experience at the Papal Audie…"
radio input "true"
type textarea "Dear Trek50807642258, We are truly sorry for your experience at the Papal Audie…"
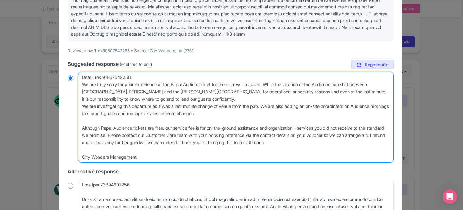
radio input "true"
type textarea "Dear Trek50807642258, We are truly sorry for your experience at the Papal Audie…"
radio input "true"
type textarea "Dear Trek50807642258, We are truly sorry for your experience at the Papal Audie…"
radio input "true"
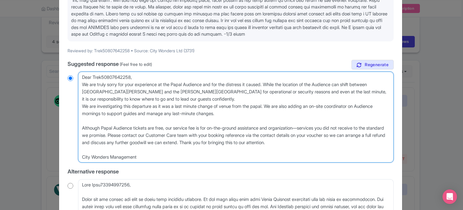
type textarea "Dear Trek50807642258, We are truly sorry for your experience at the Papal Audie…"
radio input "true"
type textarea "Dear Trek50807642258, We are truly sorry for your experience at the Papal Audie…"
radio input "true"
type textarea "Dear Trek50807642258, We are truly sorry for your experience at the Papal Audie…"
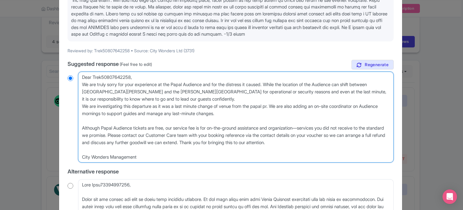
radio input "true"
type textarea "Dear Trek50807642258, We are truly sorry for your experience at the Papal Audie…"
radio input "true"
type textarea "Dear Trek50807642258, We are truly sorry for your experience at the Papal Audie…"
radio input "true"
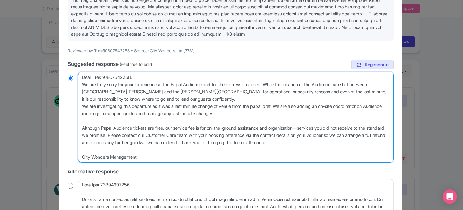
type textarea "Dear Trek50807642258, We are truly sorry for your experience at the Papal Audie…"
radio input "true"
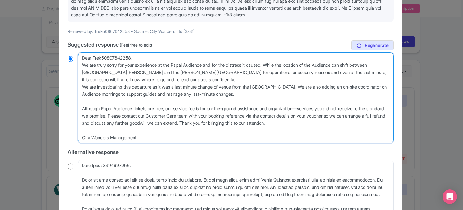
scroll to position [121, 0]
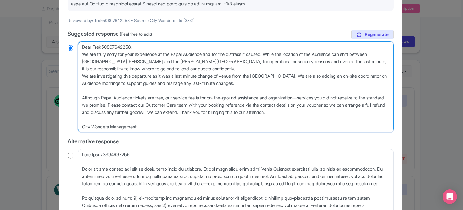
drag, startPoint x: 83, startPoint y: 98, endPoint x: 126, endPoint y: 101, distance: 42.4
click at [126, 101] on textarea at bounding box center [236, 86] width 316 height 91
click at [105, 101] on textarea at bounding box center [236, 86] width 316 height 91
click at [81, 97] on textarea at bounding box center [236, 86] width 316 height 91
drag, startPoint x: 81, startPoint y: 97, endPoint x: 231, endPoint y: 112, distance: 150.4
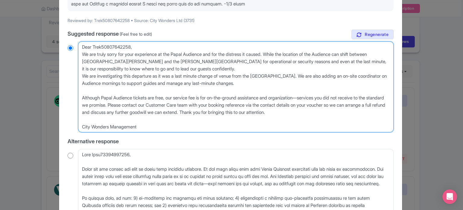
click at [231, 112] on textarea at bounding box center [236, 86] width 316 height 91
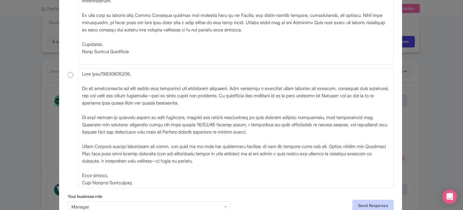
scroll to position [332, 0]
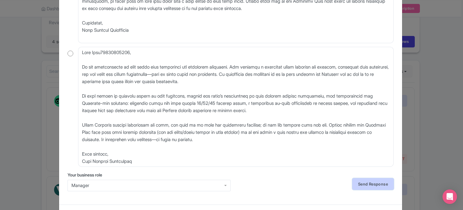
click at [369, 185] on link "Send Response" at bounding box center [373, 183] width 41 height 11
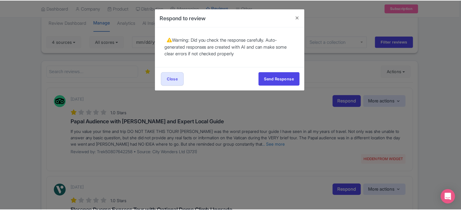
scroll to position [0, 0]
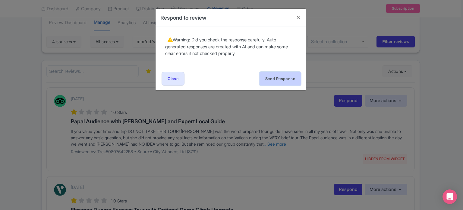
click at [278, 78] on button "Send Response" at bounding box center [280, 79] width 41 height 14
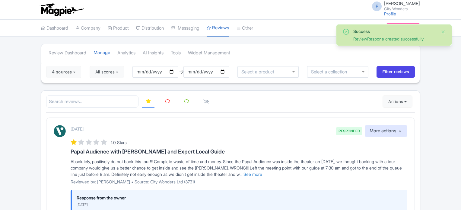
click at [166, 102] on icon at bounding box center [167, 101] width 5 height 5
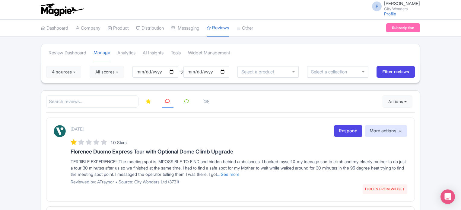
click at [151, 100] on icon at bounding box center [148, 101] width 5 height 5
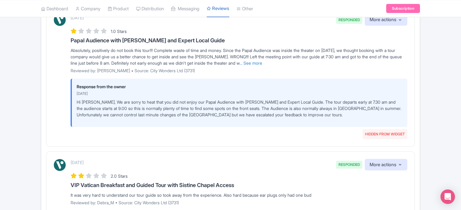
scroll to position [91, 0]
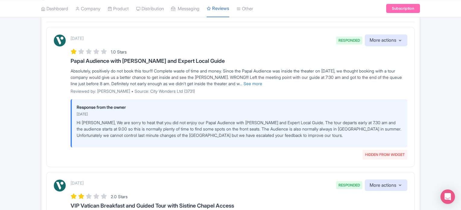
click at [256, 135] on p "Hi James_F, We are sorry to heat that you did not enjoy our Papal Audience with…" at bounding box center [240, 128] width 326 height 19
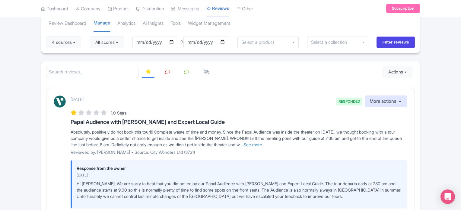
scroll to position [0, 0]
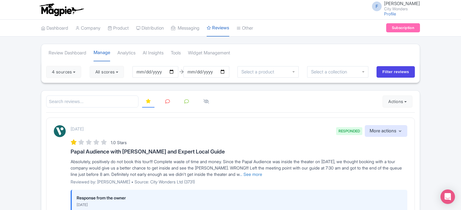
click at [169, 99] on icon at bounding box center [167, 101] width 5 height 5
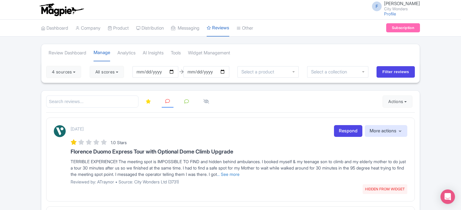
click at [147, 99] on icon at bounding box center [148, 101] width 5 height 5
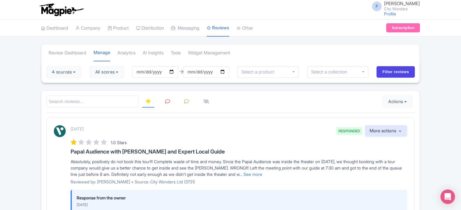
click at [166, 100] on icon at bounding box center [167, 101] width 5 height 5
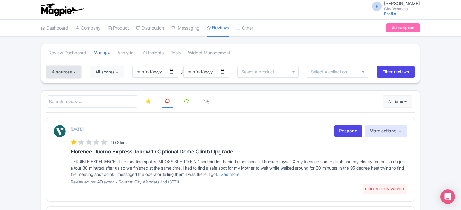
click at [65, 70] on button "4 sources" at bounding box center [63, 72] width 35 height 12
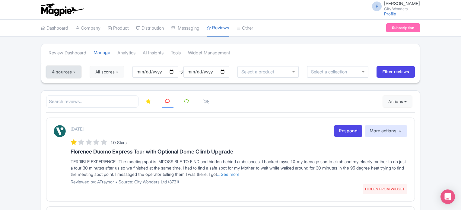
click at [60, 72] on button "4 sources" at bounding box center [63, 72] width 35 height 12
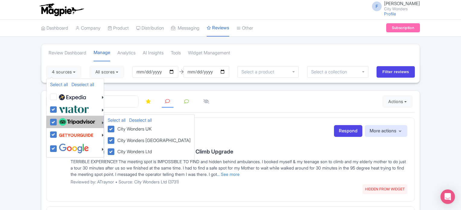
drag, startPoint x: 52, startPoint y: 109, endPoint x: 52, endPoint y: 116, distance: 6.3
click at [57, 110] on label at bounding box center [73, 109] width 32 height 10
click at [57, 108] on input "checkbox" at bounding box center [59, 106] width 4 height 4
checkbox input "false"
drag, startPoint x: 52, startPoint y: 122, endPoint x: 66, endPoint y: 122, distance: 13.3
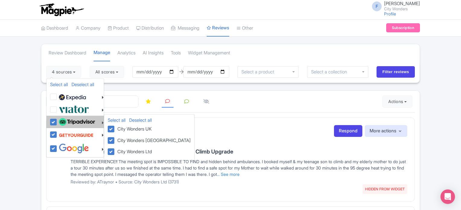
click at [57, 122] on label at bounding box center [76, 122] width 38 height 10
click at [57, 121] on input "checkbox" at bounding box center [59, 119] width 4 height 4
checkbox input "false"
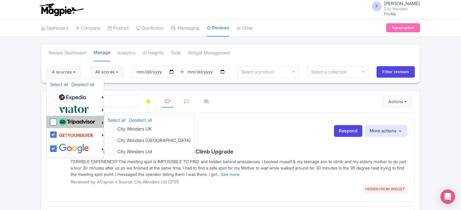
checkbox input "false"
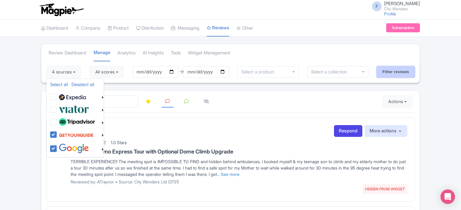
click at [393, 76] on input "Filter reviews" at bounding box center [396, 71] width 38 height 11
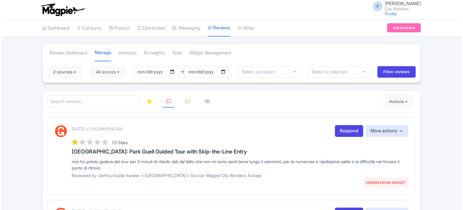
scroll to position [30, 0]
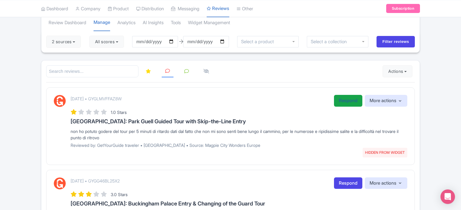
click at [342, 101] on link "Respond" at bounding box center [348, 101] width 28 height 12
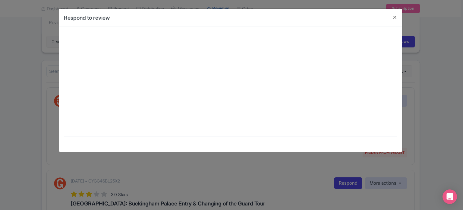
click at [33, 99] on div "Respond to review [DATE] • GYGLMVFFAZ8W 1.0 Stars [GEOGRAPHIC_DATA]: Park Guell…" at bounding box center [231, 105] width 463 height 210
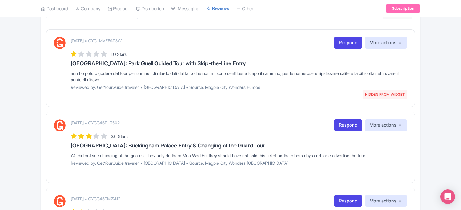
scroll to position [121, 0]
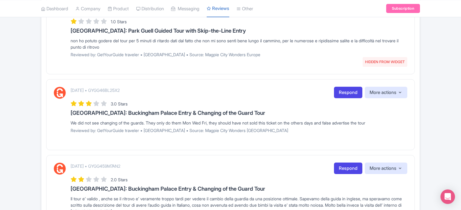
click at [342, 94] on link "Respond" at bounding box center [348, 93] width 28 height 12
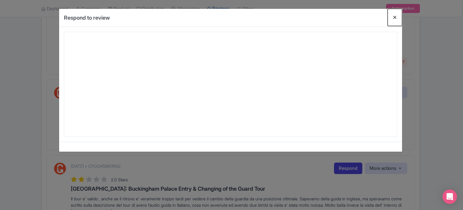
click at [394, 19] on button "Close" at bounding box center [395, 17] width 14 height 17
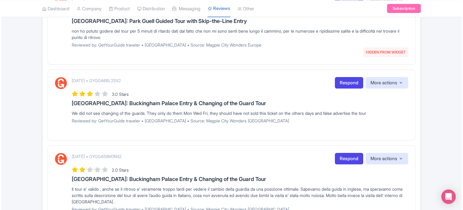
scroll to position [162, 0]
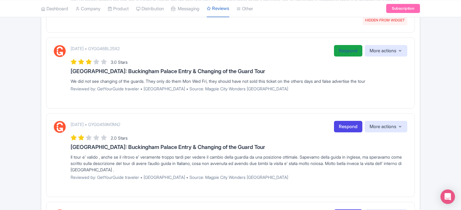
click at [341, 52] on link "Respond" at bounding box center [348, 51] width 28 height 12
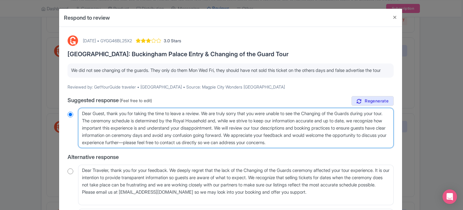
drag, startPoint x: 247, startPoint y: 127, endPoint x: 291, endPoint y: 142, distance: 46.4
click at [291, 142] on textarea "Dear Guest, thank you for taking the time to leave a review. We are truly sorry…" at bounding box center [236, 128] width 316 height 40
type textarea "Dear Guest, thank you for taking the time to leave a review. We are truly sorry…"
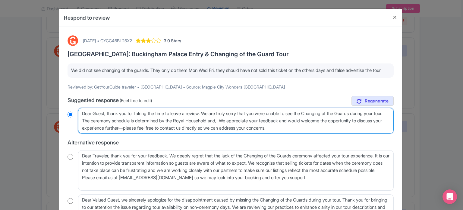
radio input "true"
type textarea "Dear Guest, thank you for taking the time to leave a review. We are truly sorry…"
radio input "true"
type textarea "Dear Guest, thank you for taking the time to leave a review. We are truly sorry…"
radio input "true"
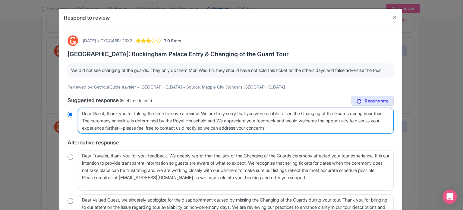
type textarea "Dear Guest, thank you for taking the time to leave a review. We are truly sorry…"
radio input "true"
type textarea "Dear Guest, thank you for taking the time to leave a review. We are truly sorry…"
radio input "true"
type textarea "Dear Guest, thank you for taking the time to leave a review. We are truly sorry…"
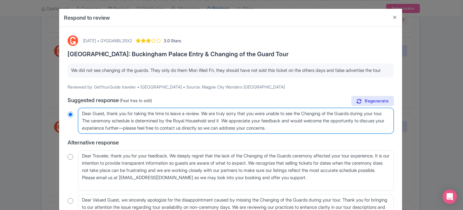
radio input "true"
type textarea "Dear Guest, thank you for taking the time to leave a review. We are truly sorry…"
radio input "true"
type textarea "Dear Guest, thank you for taking the time to leave a review. We are truly sorry…"
radio input "true"
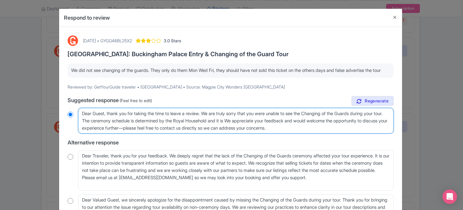
type textarea "Dear Guest, thank you for taking the time to leave a review. We are truly sorry…"
radio input "true"
type textarea "Dear Guest, thank you for taking the time to leave a review. We are truly sorry…"
radio input "true"
type textarea "Dear Guest, thank you for taking the time to leave a review. We are truly sorry…"
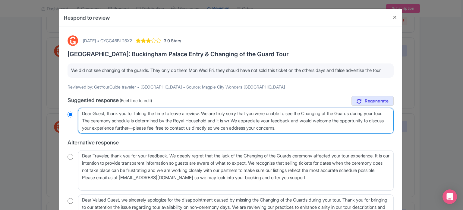
radio input "true"
type textarea "Dear Guest, thank you for taking the time to leave a review. We are truly sorry…"
radio input "true"
type textarea "Dear Guest, thank you for taking the time to leave a review. We are truly sorry…"
radio input "true"
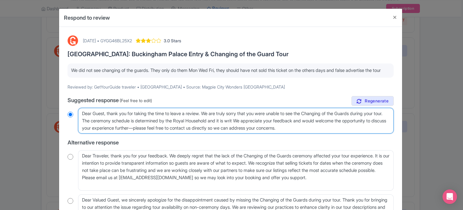
type textarea "Dear Guest, thank you for taking the time to leave a review. We are truly sorry…"
radio input "true"
type textarea "Dear Guest, thank you for taking the time to leave a review. We are truly sorry…"
radio input "true"
type textarea "Dear Guest, thank you for taking the time to leave a review. We are truly sorry…"
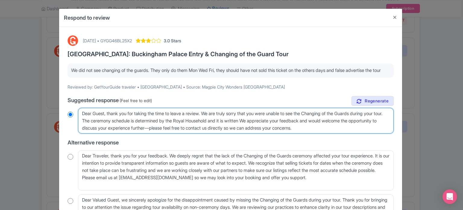
radio input "true"
type textarea "Dear Guest, thank you for taking the time to leave a review. We are truly sorry…"
radio input "true"
type textarea "Dear Guest, thank you for taking the time to leave a review. We are truly sorry…"
radio input "true"
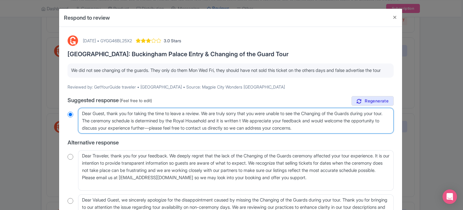
type textarea "Dear Guest, thank you for taking the time to leave a review. We are truly sorry…"
radio input "true"
type textarea "Dear Guest, thank you for taking the time to leave a review. We are truly sorry…"
radio input "true"
type textarea "Dear Guest, thank you for taking the time to leave a review. We are truly sorry…"
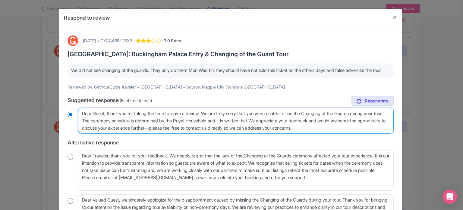
radio input "true"
type textarea "Dear Guest, thank you for taking the time to leave a review. We are truly sorry…"
radio input "true"
type textarea "Dear Guest, thank you for taking the time to leave a review. We are truly sorry…"
radio input "true"
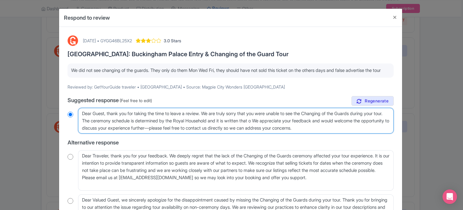
type textarea "Dear Guest, thank you for taking the time to leave a review. We are truly sorry…"
radio input "true"
type textarea "Dear Guest, thank you for taking the time to leave a review. We are truly sorry…"
radio input "true"
type textarea "Dear Guest, thank you for taking the time to leave a review. We are truly sorry…"
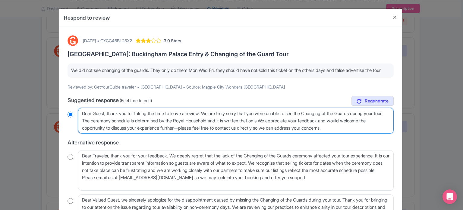
radio input "true"
type textarea "Dear Guest, thank you for taking the time to leave a review. We are truly sorry…"
radio input "true"
type textarea "Dear Guest, thank you for taking the time to leave a review. We are truly sorry…"
radio input "true"
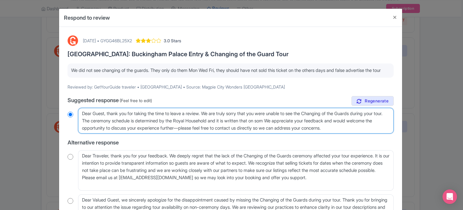
type textarea "Dear Guest, thank you for taking the time to leave a review. We are truly sorry…"
radio input "true"
type textarea "Dear Guest, thank you for taking the time to leave a review. We are truly sorry…"
radio input "true"
type textarea "Dear Guest, thank you for taking the time to leave a review. We are truly sorry…"
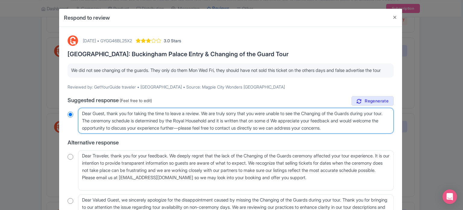
radio input "true"
type textarea "Dear Guest, thank you for taking the time to leave a review. We are truly sorry…"
radio input "true"
type textarea "Dear Guest, thank you for taking the time to leave a review. We are truly sorry…"
radio input "true"
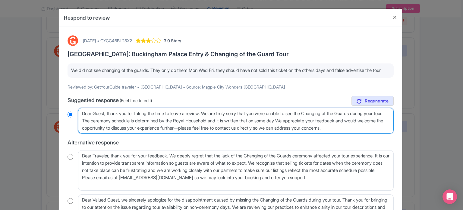
type textarea "Dear Guest, thank you for taking the time to leave a review. We are truly sorry…"
radio input "true"
type textarea "Dear Guest, thank you for taking the time to leave a review. We are truly sorry…"
radio input "true"
type textarea "Dear Guest, thank you for taking the time to leave a review. We are truly sorry…"
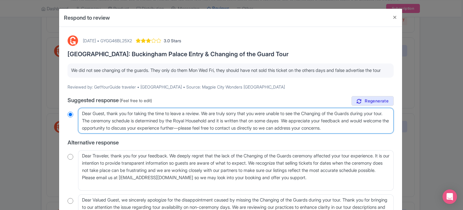
radio input "true"
type textarea "Dear Guest, thank you for taking the time to leave a review. We are truly sorry…"
radio input "true"
type textarea "Dear Guest, thank you for taking the time to leave a review. We are truly sorry…"
radio input "true"
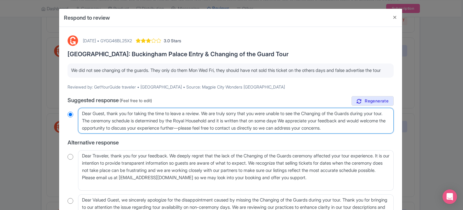
type textarea "Dear Guest, thank you for taking the time to leave a review. We are truly sorry…"
radio input "true"
type textarea "Dear Guest, thank you for taking the time to leave a review. We are truly sorry…"
radio input "true"
type textarea "Dear Guest, thank you for taking the time to leave a review. We are truly sorry…"
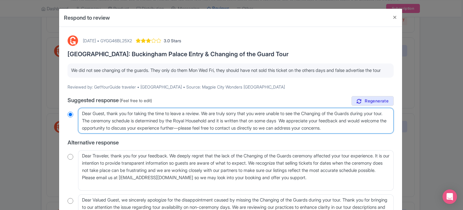
radio input "true"
type textarea "Dear Guest, thank you for taking the time to leave a review. We are truly sorry…"
radio input "true"
type textarea "Dear Guest, thank you for taking the time to leave a review. We are truly sorry…"
radio input "true"
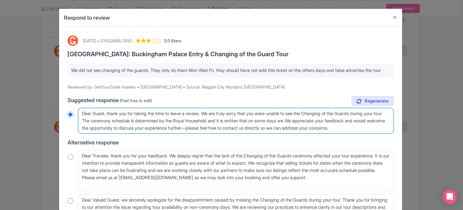
type textarea "Dear Guest, thank you for taking the time to leave a review. We are truly sorry…"
radio input "true"
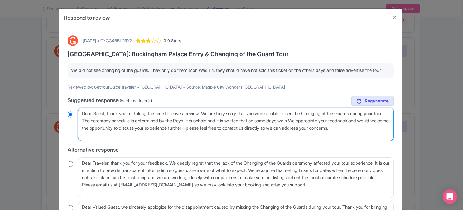
type textarea "Dear Guest, thank you for taking the time to leave a review. We are truly sorry…"
radio input "true"
type textarea "Dear Guest, thank you for taking the time to leave a review. We are truly sorry…"
radio input "true"
type textarea "Dear Guest, thank you for taking the time to leave a review. We are truly sorry…"
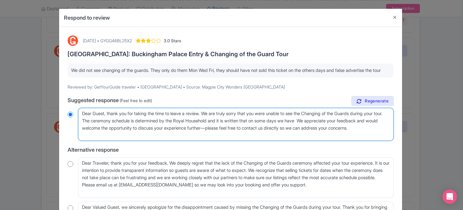
radio input "true"
type textarea "Dear Guest, thank you for taking the time to leave a review. We are truly sorry…"
radio input "true"
type textarea "Dear Guest, thank you for taking the time to leave a review. We are truly sorry…"
radio input "true"
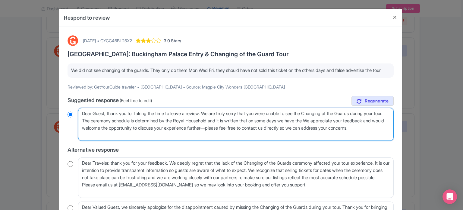
type textarea "Dear Guest, thank you for taking the time to leave a review. We are truly sorry…"
radio input "true"
type textarea "Dear Guest, thank you for taking the time to leave a review. We are truly sorry…"
radio input "true"
type textarea "Dear Guest, thank you for taking the time to leave a review. We are truly sorry…"
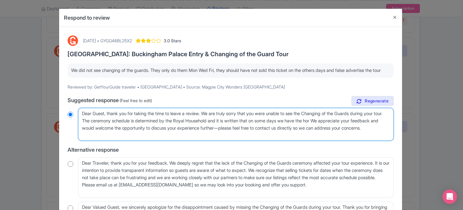
radio input "true"
type textarea "Dear Guest, thank you for taking the time to leave a review. We are truly sorry…"
radio input "true"
type textarea "Dear Guest, thank you for taking the time to leave a review. We are truly sorry…"
radio input "true"
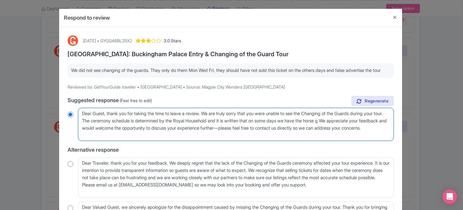
type textarea "Dear Guest, thank you for taking the time to leave a review. We are truly sorry…"
radio input "true"
type textarea "Dear Guest, thank you for taking the time to leave a review. We are truly sorry…"
radio input "true"
type textarea "Dear Guest, thank you for taking the time to leave a review. We are truly sorry…"
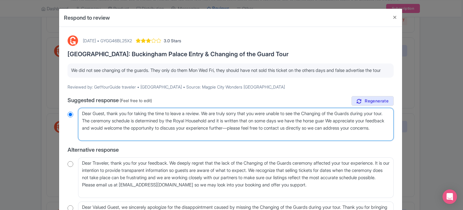
radio input "true"
type textarea "Dear Guest, thank you for taking the time to leave a review. We are truly sorry…"
radio input "true"
type textarea "Dear Guest, thank you for taking the time to leave a review. We are truly sorry…"
radio input "true"
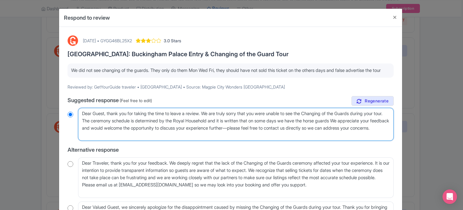
type textarea "Dear Guest, thank you for taking the time to leave a review. We are truly sorry…"
radio input "true"
type textarea "Dear Guest, thank you for taking the time to leave a review. We are truly sorry…"
radio input "true"
type textarea "Dear Guest, thank you for taking the time to leave a review. We are truly sorry…"
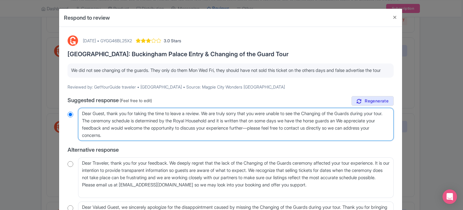
radio input "true"
type textarea "Dear Guest, thank you for taking the time to leave a review. We are truly sorry…"
radio input "true"
type textarea "Dear Guest, thank you for taking the time to leave a review. We are truly sorry…"
radio input "true"
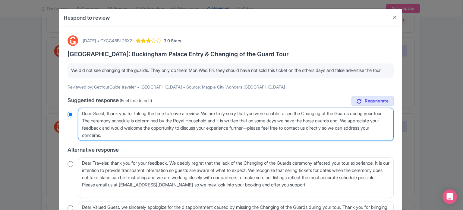
type textarea "Dear Guest, thank you for taking the time to leave a review. We are truly sorry…"
radio input "true"
type textarea "Dear Guest, thank you for taking the time to leave a review. We are truly sorry…"
radio input "true"
type textarea "Dear Guest, thank you for taking the time to leave a review. We are truly sorry…"
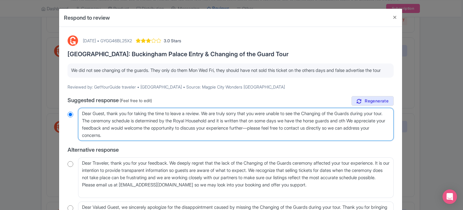
radio input "true"
type textarea "Dear Guest, thank you for taking the time to leave a review. We are truly sorry…"
radio input "true"
type textarea "Dear Guest, thank you for taking the time to leave a review. We are truly sorry…"
radio input "true"
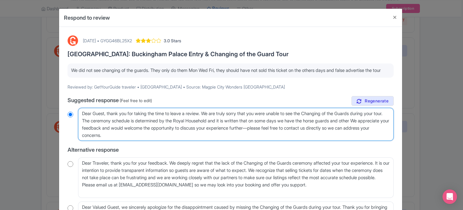
type textarea "Dear Guest, thank you for taking the time to leave a review. We are truly sorry…"
radio input "true"
type textarea "Dear Guest, thank you for taking the time to leave a review. We are truly sorry…"
radio input "true"
type textarea "Dear Guest, thank you for taking the time to leave a review. We are truly sorry…"
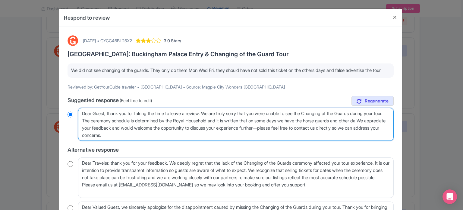
radio input "true"
type textarea "Dear Guest, thank you for taking the time to leave a review. We are truly sorry…"
radio input "true"
type textarea "Dear Guest, thank you for taking the time to leave a review. We are truly sorry…"
radio input "true"
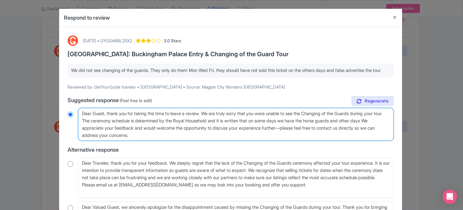
type textarea "Dear Guest, thank you for taking the time to leave a review. We are truly sorry…"
radio input "true"
type textarea "Dear Guest, thank you for taking the time to leave a review. We are truly sorry…"
radio input "true"
type textarea "Dear Guest, thank you for taking the time to leave a review. We are truly sorry…"
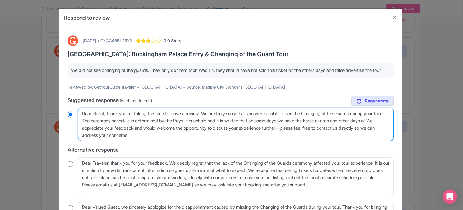
radio input "true"
type textarea "Dear Guest, thank you for taking the time to leave a review. We are truly sorry…"
radio input "true"
type textarea "Dear Guest, thank you for taking the time to leave a review. We are truly sorry…"
radio input "true"
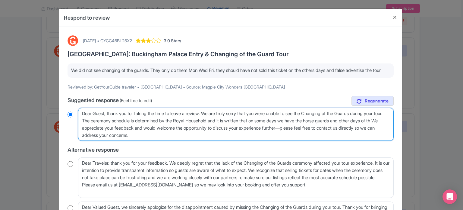
type textarea "Dear Guest, thank you for taking the time to leave a review. We are truly sorry…"
radio input "true"
type textarea "Dear Guest, thank you for taking the time to leave a review. We are truly sorry…"
radio input "true"
type textarea "Dear Guest, thank you for taking the time to leave a review. We are truly sorry…"
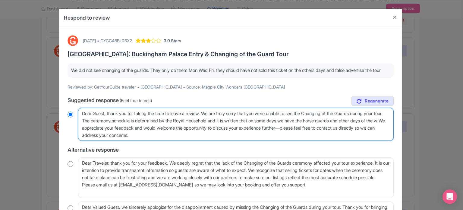
radio input "true"
type textarea "Dear Guest, thank you for taking the time to leave a review. We are truly sorry…"
radio input "true"
type textarea "Dear Guest, thank you for taking the time to leave a review. We are truly sorry…"
radio input "true"
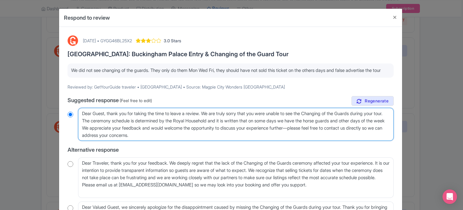
type textarea "Dear Guest, thank you for taking the time to leave a review. We are truly sorry…"
radio input "true"
type textarea "Dear Guest, thank you for taking the time to leave a review. We are truly sorry…"
radio input "true"
type textarea "Dear Guest, thank you for taking the time to leave a review. We are truly sorry…"
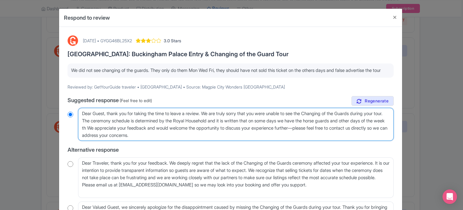
radio input "true"
type textarea "Dear Guest, thank you for taking the time to leave a review. We are truly sorry…"
radio input "true"
type textarea "Dear Guest, thank you for taking the time to leave a review. We are truly sorry…"
radio input "true"
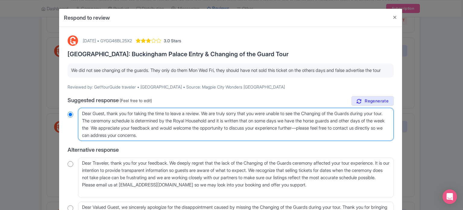
type textarea "Dear Guest, thank you for taking the time to leave a review. We are truly sorry…"
radio input "true"
type textarea "Dear Guest, thank you for taking the time to leave a review. We are truly sorry…"
radio input "true"
type textarea "Dear Guest, thank you for taking the time to leave a review. We are truly sorry…"
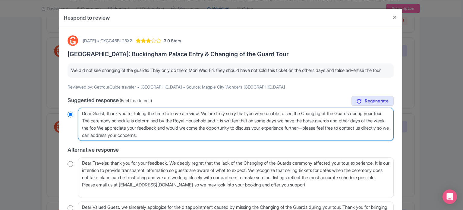
radio input "true"
type textarea "Dear Guest, thank you for taking the time to leave a review. We are truly sorry…"
radio input "true"
type textarea "Dear Guest, thank you for taking the time to leave a review. We are truly sorry…"
radio input "true"
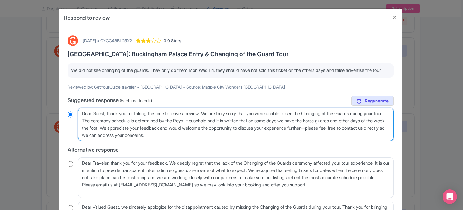
type textarea "Dear Guest, thank you for taking the time to leave a review. We are truly sorry…"
radio input "true"
type textarea "Dear Guest, thank you for taking the time to leave a review. We are truly sorry…"
radio input "true"
type textarea "Dear Guest, thank you for taking the time to leave a review. We are truly sorry…"
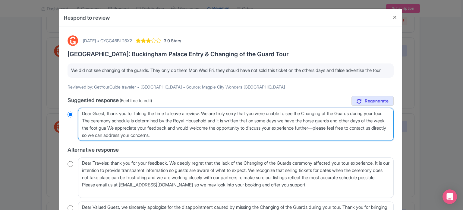
radio input "true"
type textarea "Dear Guest, thank you for taking the time to leave a review. We are truly sorry…"
radio input "true"
type textarea "Dear Guest, thank you for taking the time to leave a review. We are truly sorry…"
radio input "true"
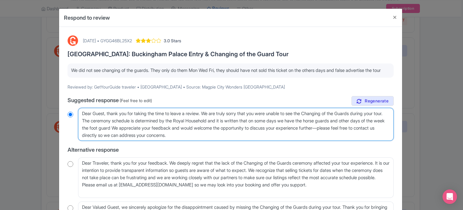
type textarea "Dear Guest, thank you for taking the time to leave a review. We are truly sorry…"
radio input "true"
drag, startPoint x: 191, startPoint y: 135, endPoint x: 103, endPoint y: 141, distance: 88.9
click at [103, 141] on textarea "Dear Guest, thank you for taking the time to leave a review. We are truly sorry…" at bounding box center [236, 124] width 316 height 33
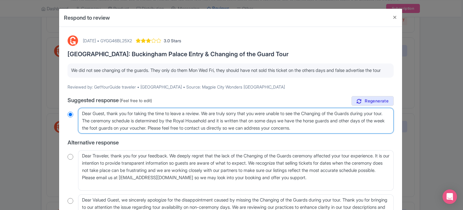
drag, startPoint x: 247, startPoint y: 119, endPoint x: 100, endPoint y: 125, distance: 147.0
click at [100, 125] on textarea "Dear Guest, thank you for taking the time to leave a review. We are truly sorry…" at bounding box center [236, 121] width 316 height 26
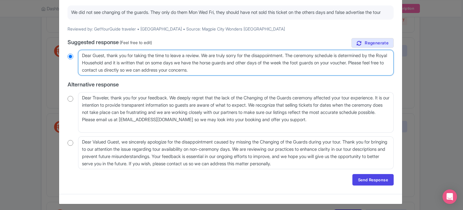
scroll to position [60, 0]
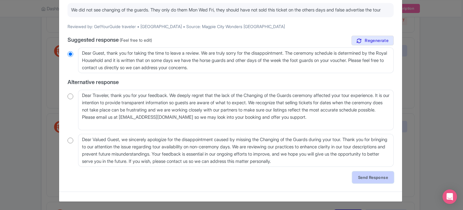
click at [364, 182] on link "Send Response" at bounding box center [373, 176] width 41 height 11
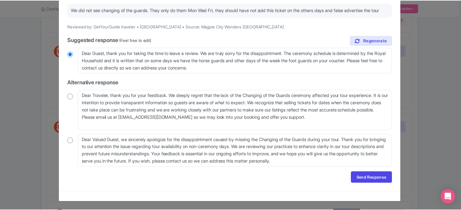
scroll to position [0, 0]
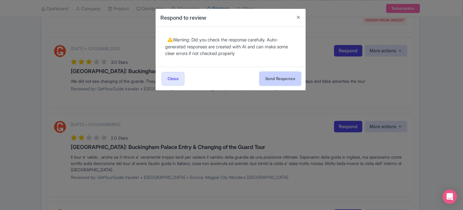
click at [293, 82] on button "Send Response" at bounding box center [280, 79] width 41 height 14
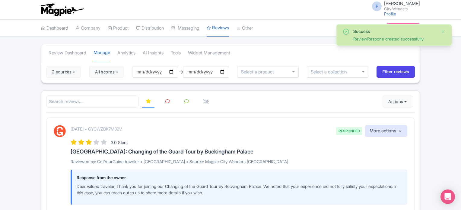
click at [169, 101] on icon at bounding box center [167, 101] width 5 height 5
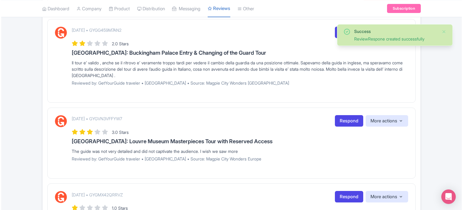
scroll to position [181, 0]
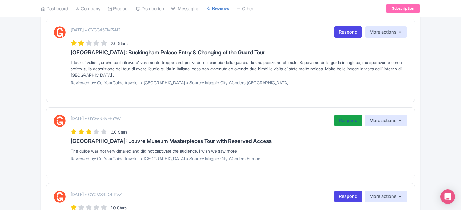
click at [344, 120] on link "Respond" at bounding box center [348, 121] width 28 height 12
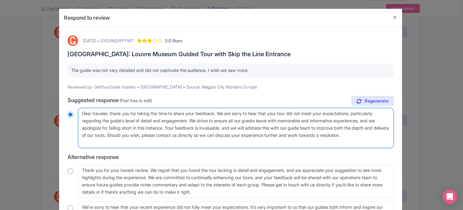
drag, startPoint x: 107, startPoint y: 129, endPoint x: 212, endPoint y: 128, distance: 105.0
click at [212, 128] on textarea "Dear traveler, thank you for taking the time to share your feedback. We are sor…" at bounding box center [236, 128] width 316 height 40
type textarea "Dear traveler, thank you for taking the time to share your feedback. We are sor…"
radio input "true"
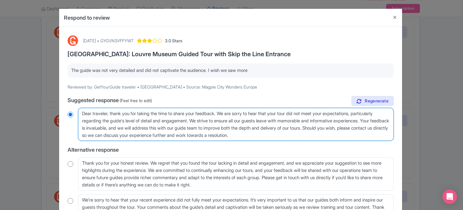
drag, startPoint x: 336, startPoint y: 135, endPoint x: 81, endPoint y: 135, distance: 255.8
click at [81, 135] on textarea "Dear traveler, thank you for taking the time to share your feedback. We are sor…" at bounding box center [236, 124] width 316 height 33
type textarea "Dear traveler, thank you for taking the time to share your feedback. We are sor…"
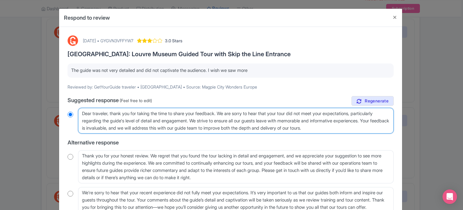
radio input "true"
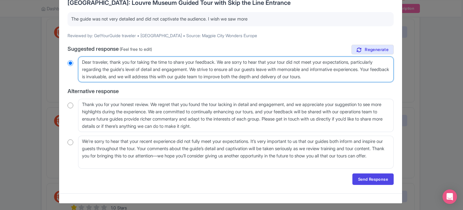
scroll to position [53, 0]
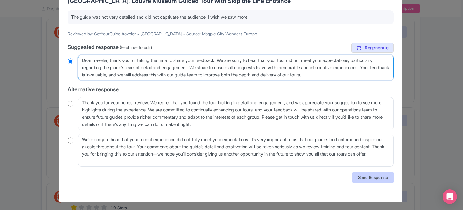
type textarea "Dear traveler, thank you for taking the time to share your feedback. We are sor…"
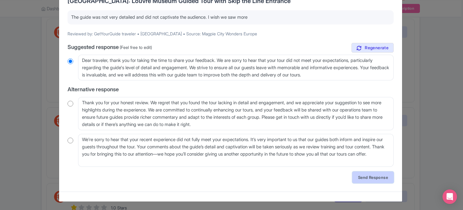
click at [367, 177] on link "Send Response" at bounding box center [373, 176] width 41 height 11
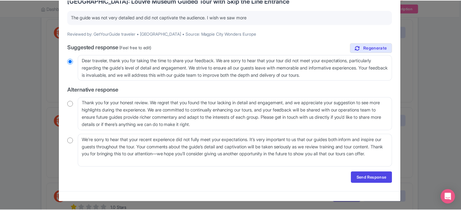
scroll to position [0, 0]
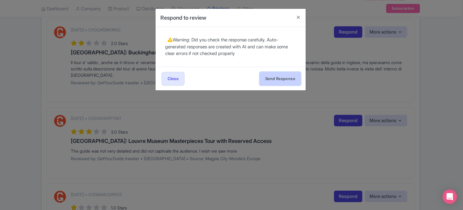
click at [291, 75] on button "Send Response" at bounding box center [280, 79] width 41 height 14
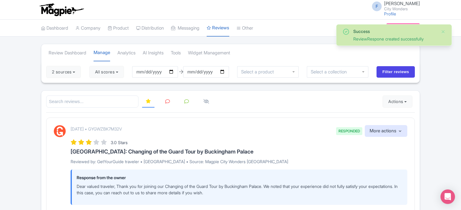
click at [174, 100] on li at bounding box center [167, 102] width 19 height 12
click at [166, 101] on icon at bounding box center [167, 101] width 5 height 5
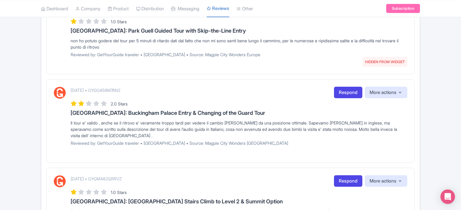
scroll to position [181, 0]
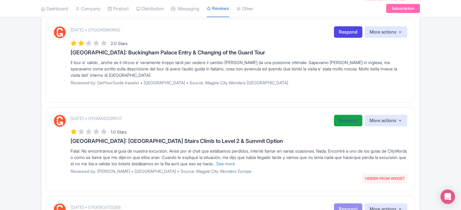
click at [345, 121] on link "Respond" at bounding box center [348, 121] width 28 height 12
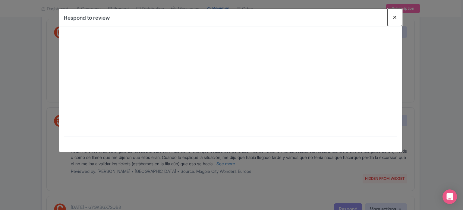
click at [396, 17] on button "Close" at bounding box center [395, 17] width 14 height 17
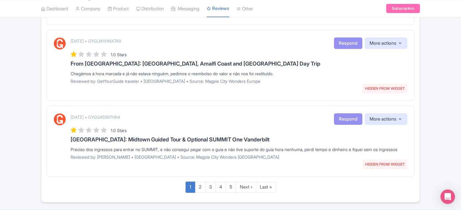
scroll to position [772, 0]
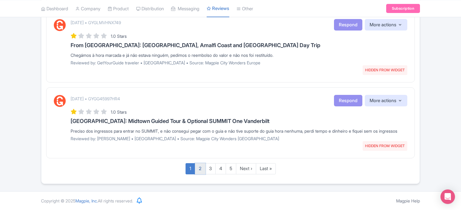
click at [199, 172] on link "2" at bounding box center [200, 168] width 11 height 11
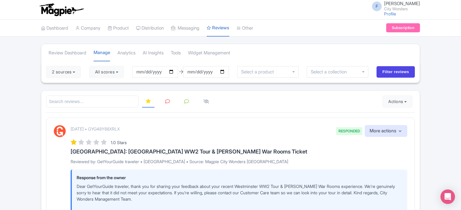
click at [167, 100] on icon at bounding box center [167, 101] width 5 height 5
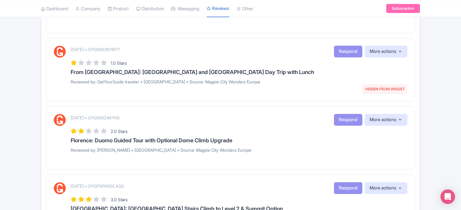
scroll to position [362, 0]
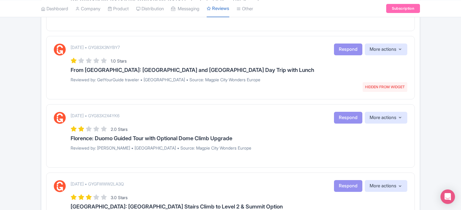
click at [346, 125] on div "2.0 Stars" at bounding box center [239, 129] width 337 height 8
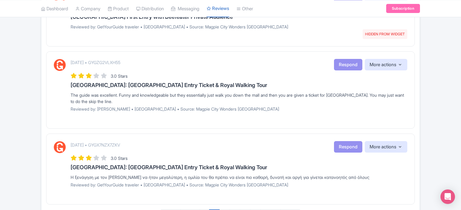
scroll to position [677, 0]
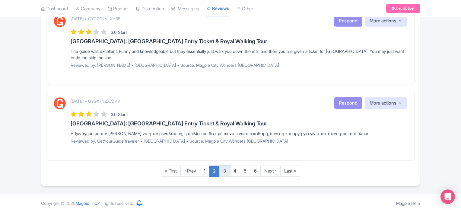
click at [224, 167] on link "3" at bounding box center [224, 170] width 11 height 11
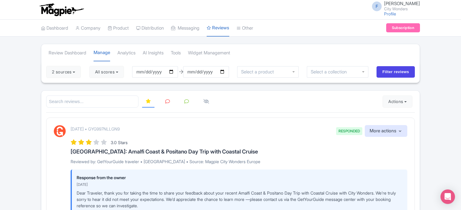
click at [164, 102] on link at bounding box center [168, 102] width 12 height 12
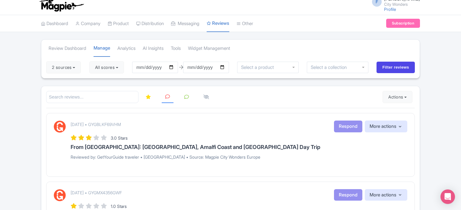
scroll to position [1, 0]
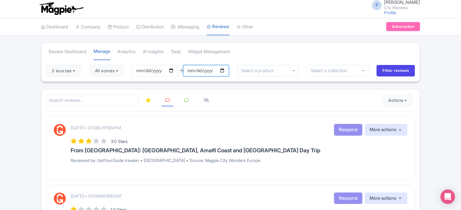
click at [227, 68] on input "[DATE]" at bounding box center [206, 70] width 46 height 11
click at [165, 137] on div "3.0 Stars" at bounding box center [239, 141] width 337 height 8
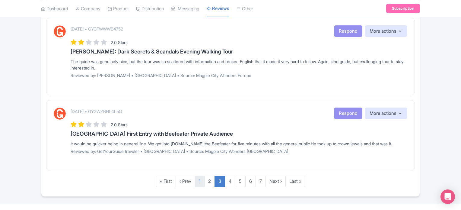
scroll to position [725, 0]
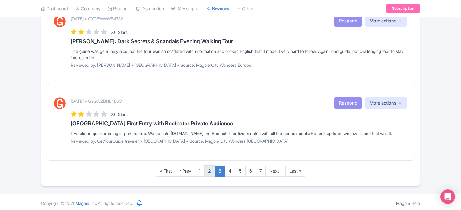
click at [208, 169] on link "2" at bounding box center [209, 170] width 11 height 11
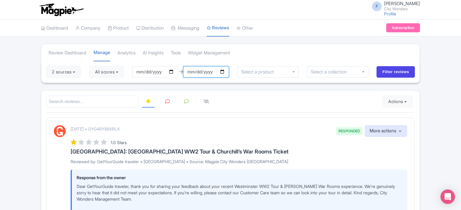
click at [224, 72] on input "[DATE]" at bounding box center [206, 71] width 46 height 11
type input "[DATE]"
click at [392, 77] on div "2 sources Select all Deselect all Select all Deselect all [GEOGRAPHIC_DATA] - […" at bounding box center [230, 72] width 378 height 22
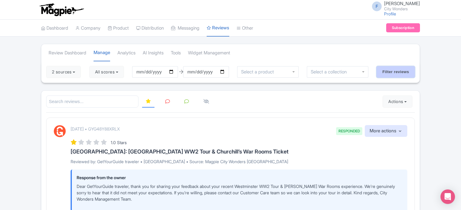
click at [391, 72] on input "Filter reviews" at bounding box center [396, 71] width 38 height 11
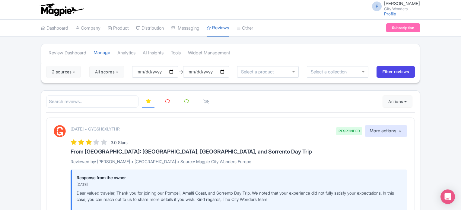
click at [167, 101] on icon at bounding box center [167, 101] width 5 height 5
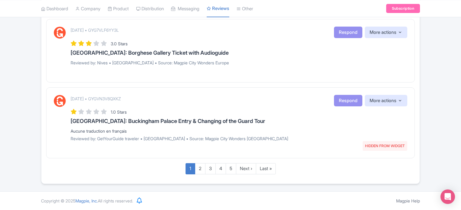
scroll to position [725, 0]
click at [198, 170] on link "2" at bounding box center [200, 168] width 11 height 11
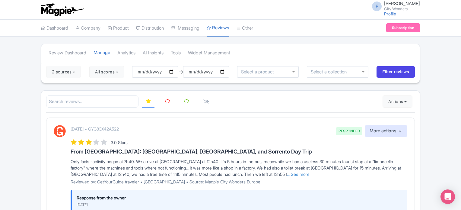
click at [165, 101] on link at bounding box center [168, 102] width 12 height 12
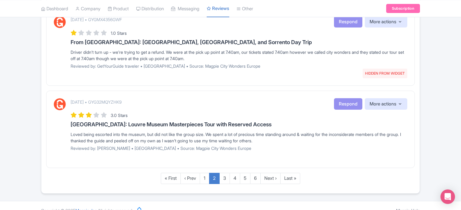
scroll to position [698, 0]
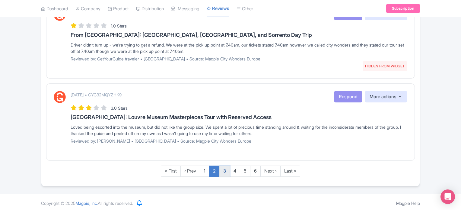
click at [227, 170] on link "3" at bounding box center [224, 170] width 11 height 11
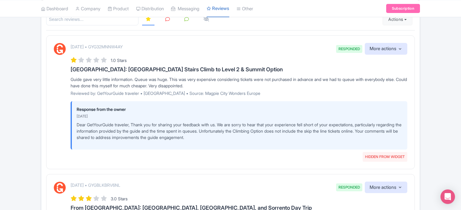
scroll to position [30, 0]
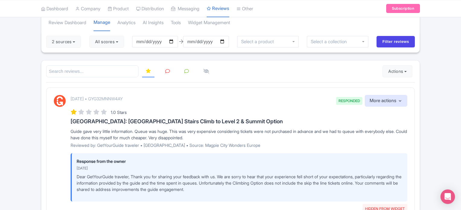
click at [167, 72] on icon at bounding box center [167, 71] width 5 height 5
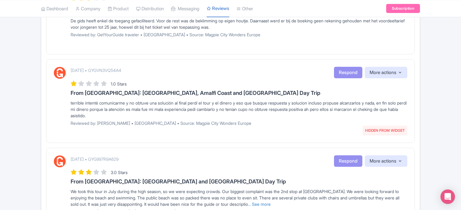
scroll to position [752, 0]
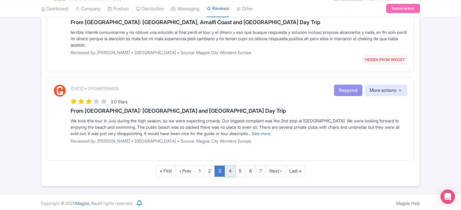
click at [231, 168] on link "4" at bounding box center [230, 170] width 11 height 11
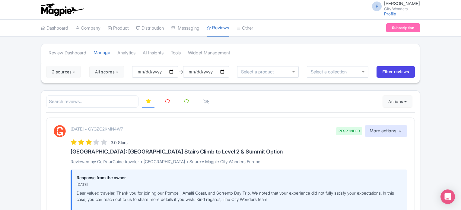
click at [168, 102] on icon at bounding box center [167, 101] width 5 height 5
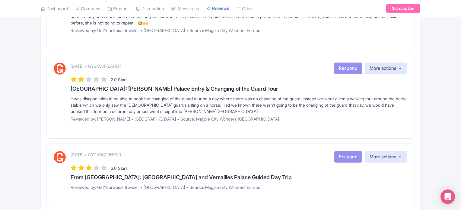
scroll to position [718, 0]
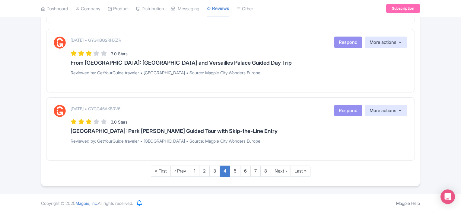
click at [237, 170] on link "5" at bounding box center [235, 170] width 11 height 11
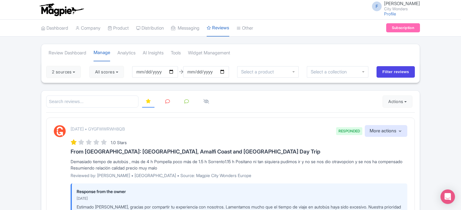
click at [168, 100] on icon at bounding box center [167, 101] width 5 height 5
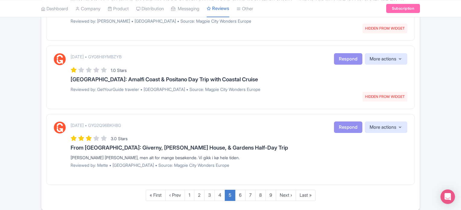
scroll to position [694, 0]
click at [240, 194] on link "6" at bounding box center [240, 194] width 11 height 11
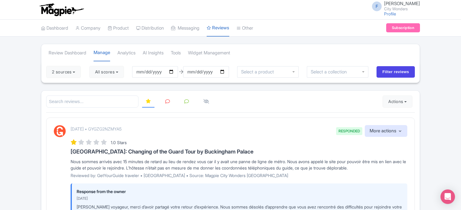
click at [166, 101] on icon at bounding box center [167, 101] width 5 height 5
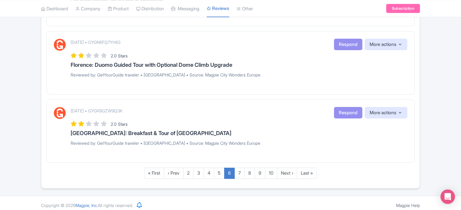
scroll to position [670, 0]
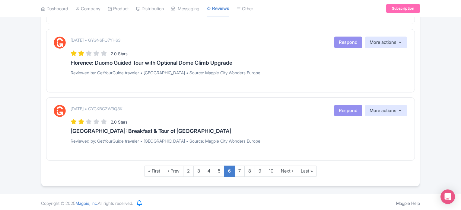
click at [241, 168] on link "7" at bounding box center [239, 170] width 10 height 11
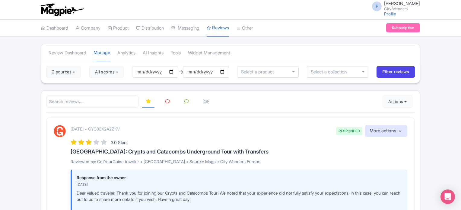
click at [167, 100] on icon at bounding box center [167, 101] width 5 height 5
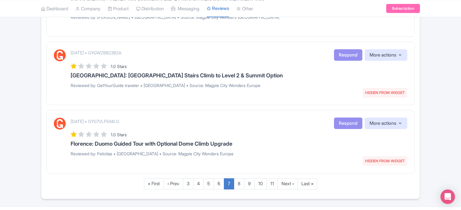
scroll to position [691, 0]
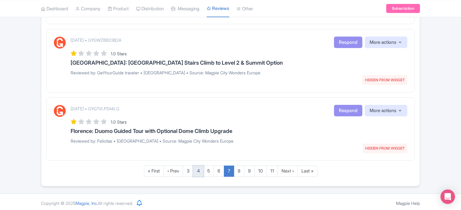
click at [198, 170] on link "4" at bounding box center [198, 170] width 11 height 11
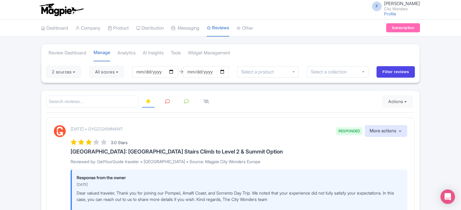
click at [163, 102] on link at bounding box center [168, 102] width 12 height 12
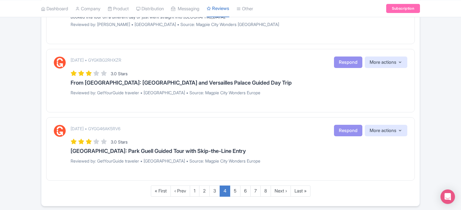
scroll to position [718, 0]
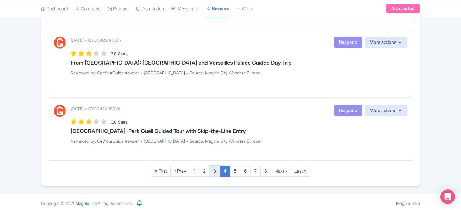
click at [212, 171] on link "3" at bounding box center [214, 170] width 11 height 11
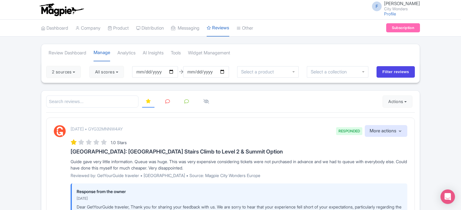
click at [165, 101] on icon at bounding box center [167, 101] width 5 height 5
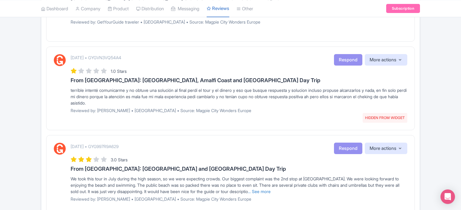
scroll to position [752, 0]
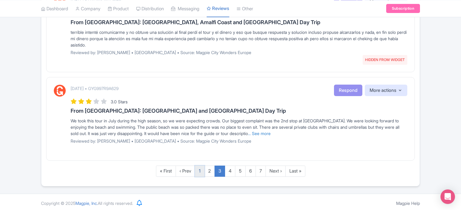
click at [199, 170] on link "1" at bounding box center [200, 170] width 10 height 11
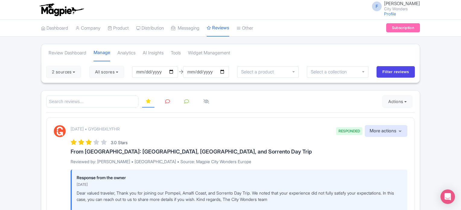
click at [164, 100] on link at bounding box center [168, 102] width 12 height 12
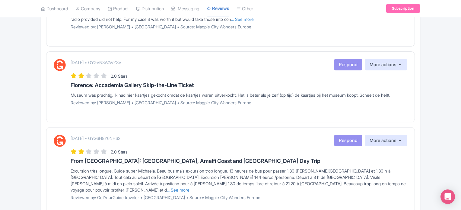
scroll to position [272, 0]
